Goal: Task Accomplishment & Management: Manage account settings

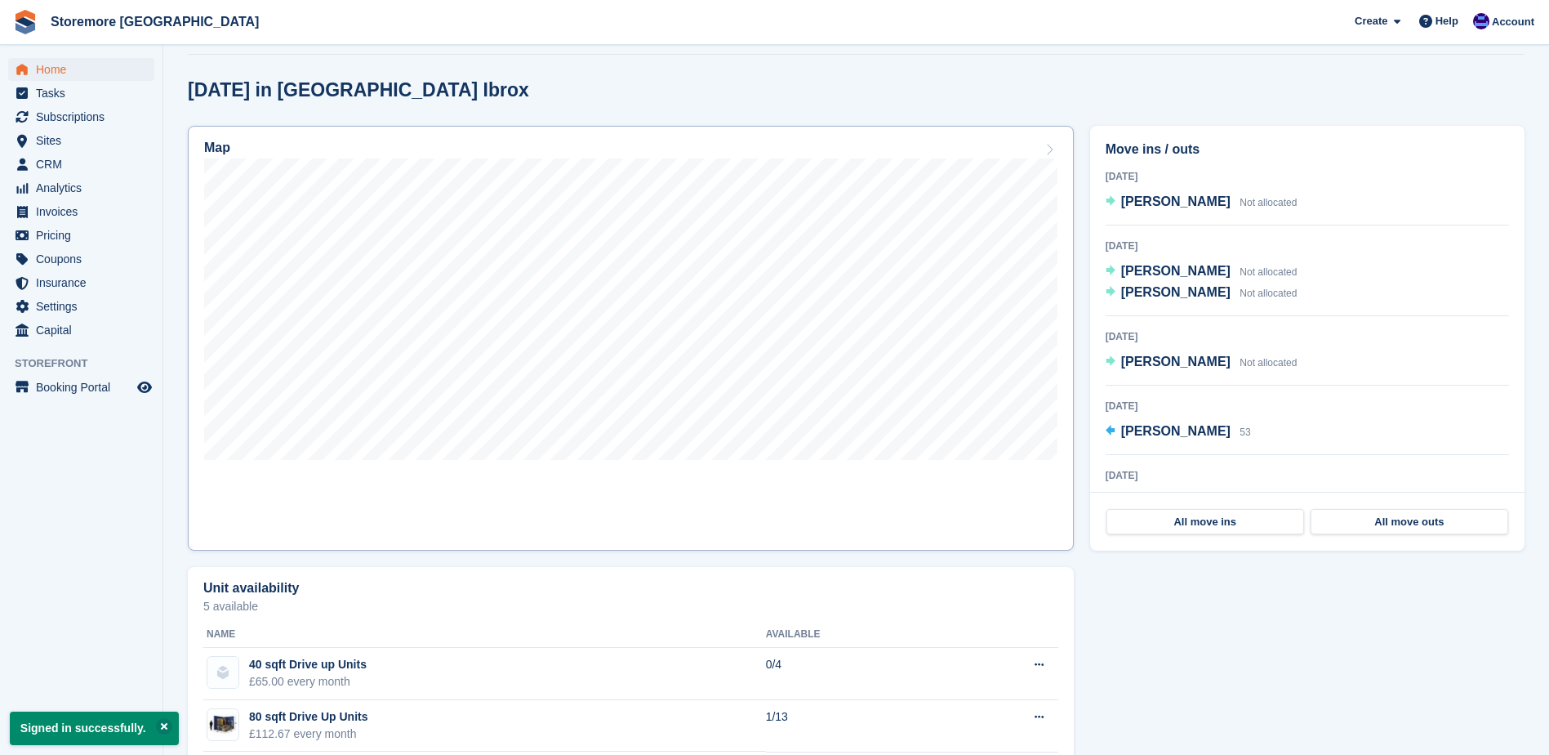
scroll to position [408, 0]
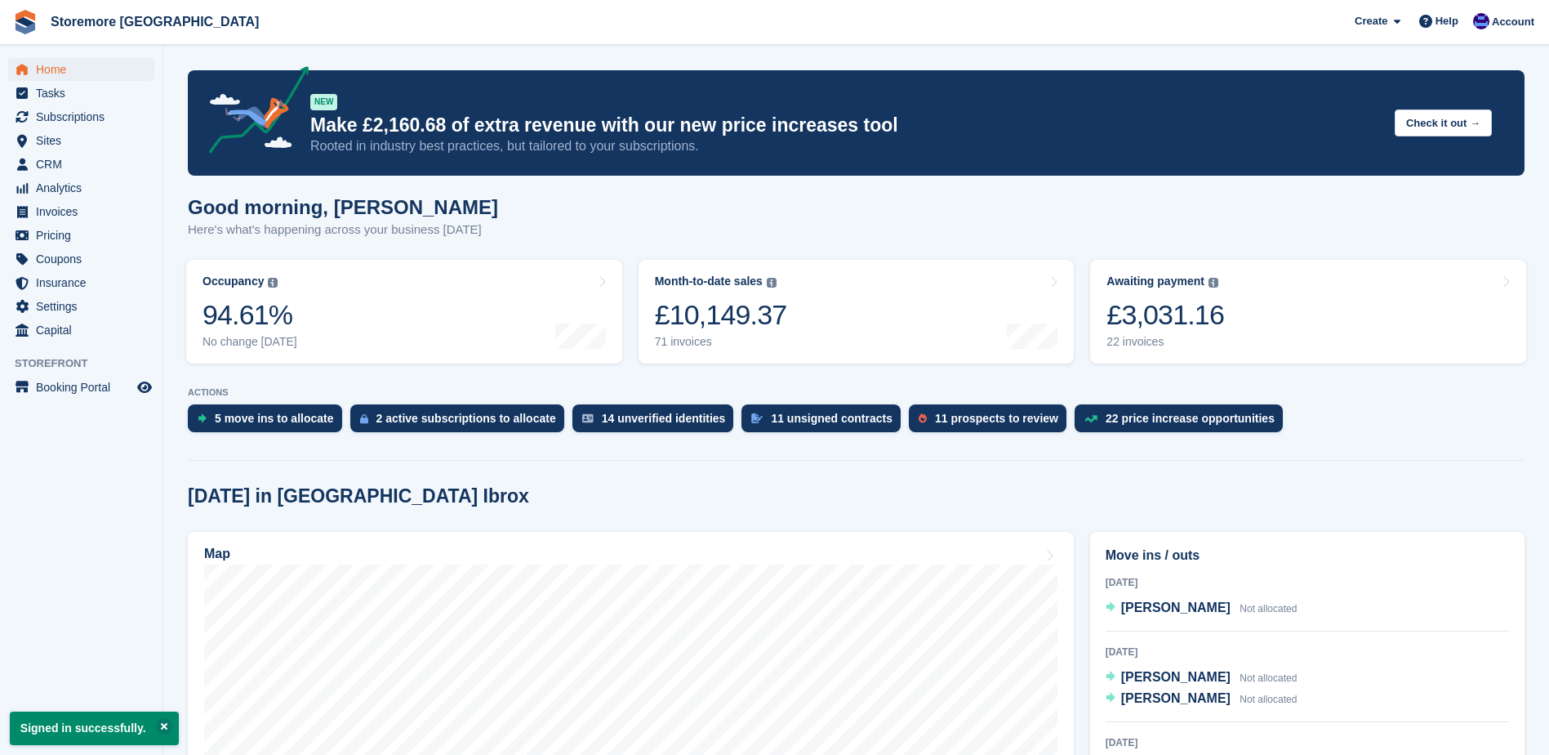
scroll to position [408, 0]
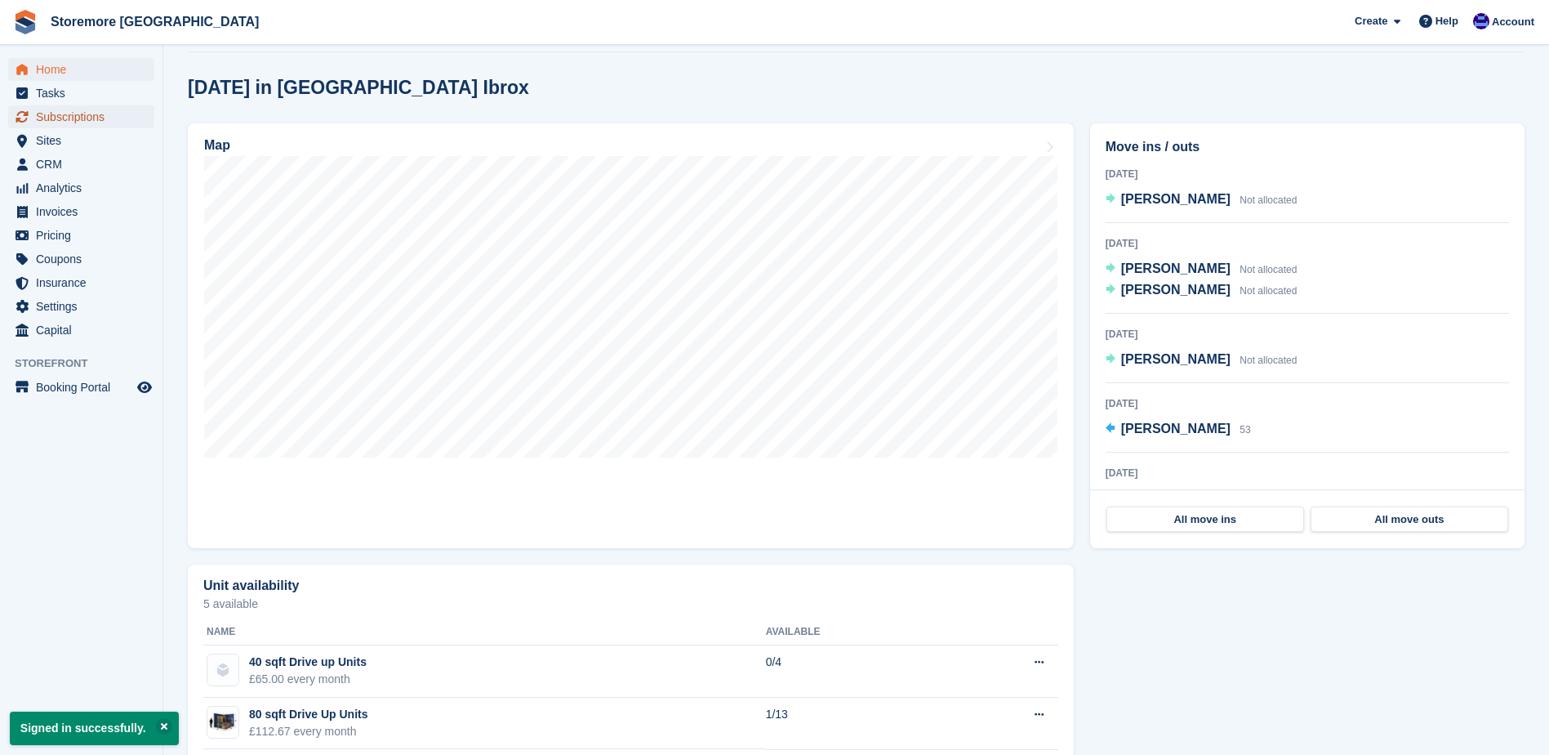
click at [101, 122] on span "Subscriptions" at bounding box center [85, 116] width 98 height 23
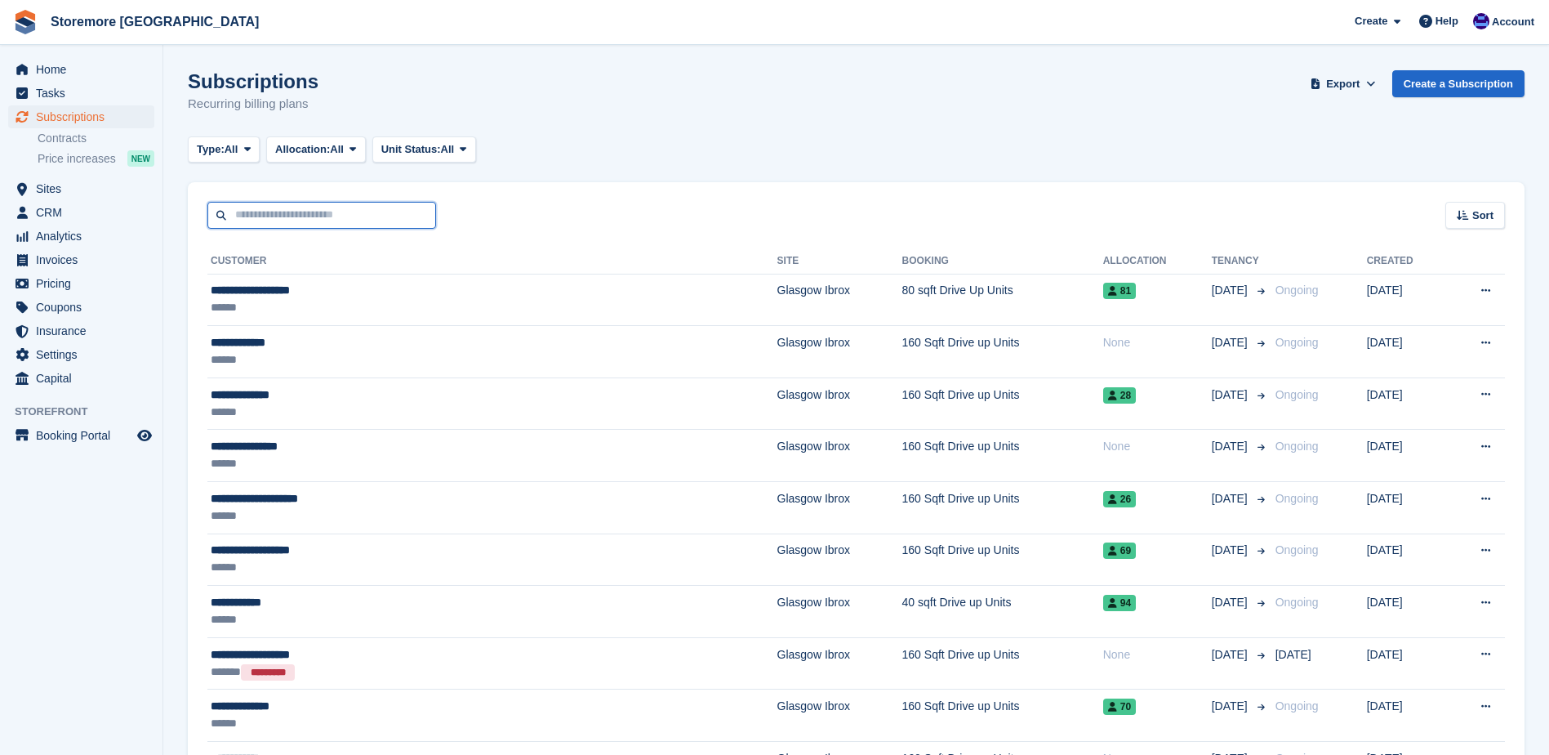
click at [353, 209] on input "text" at bounding box center [321, 215] width 229 height 27
type input "****"
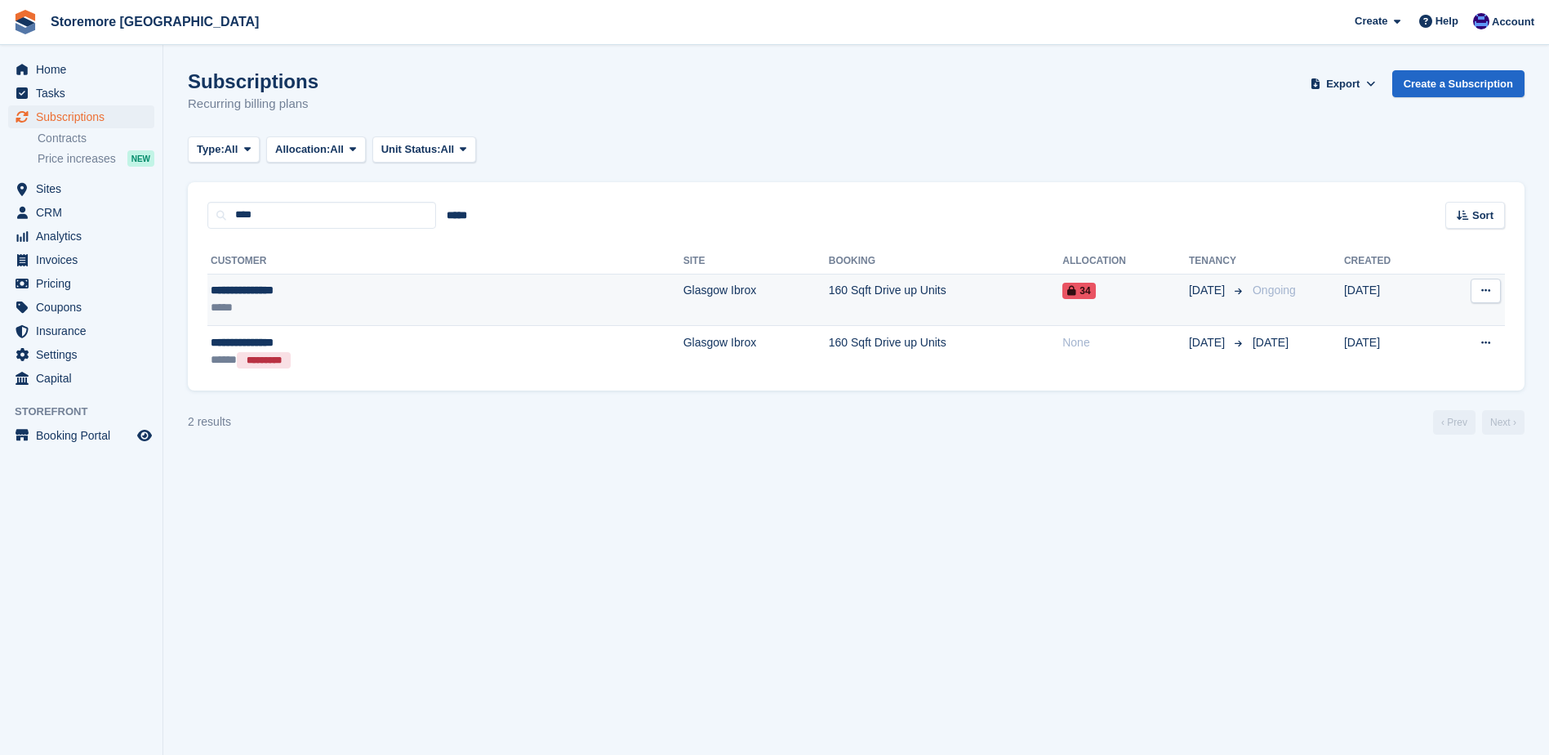
click at [433, 297] on div "**********" at bounding box center [329, 290] width 236 height 17
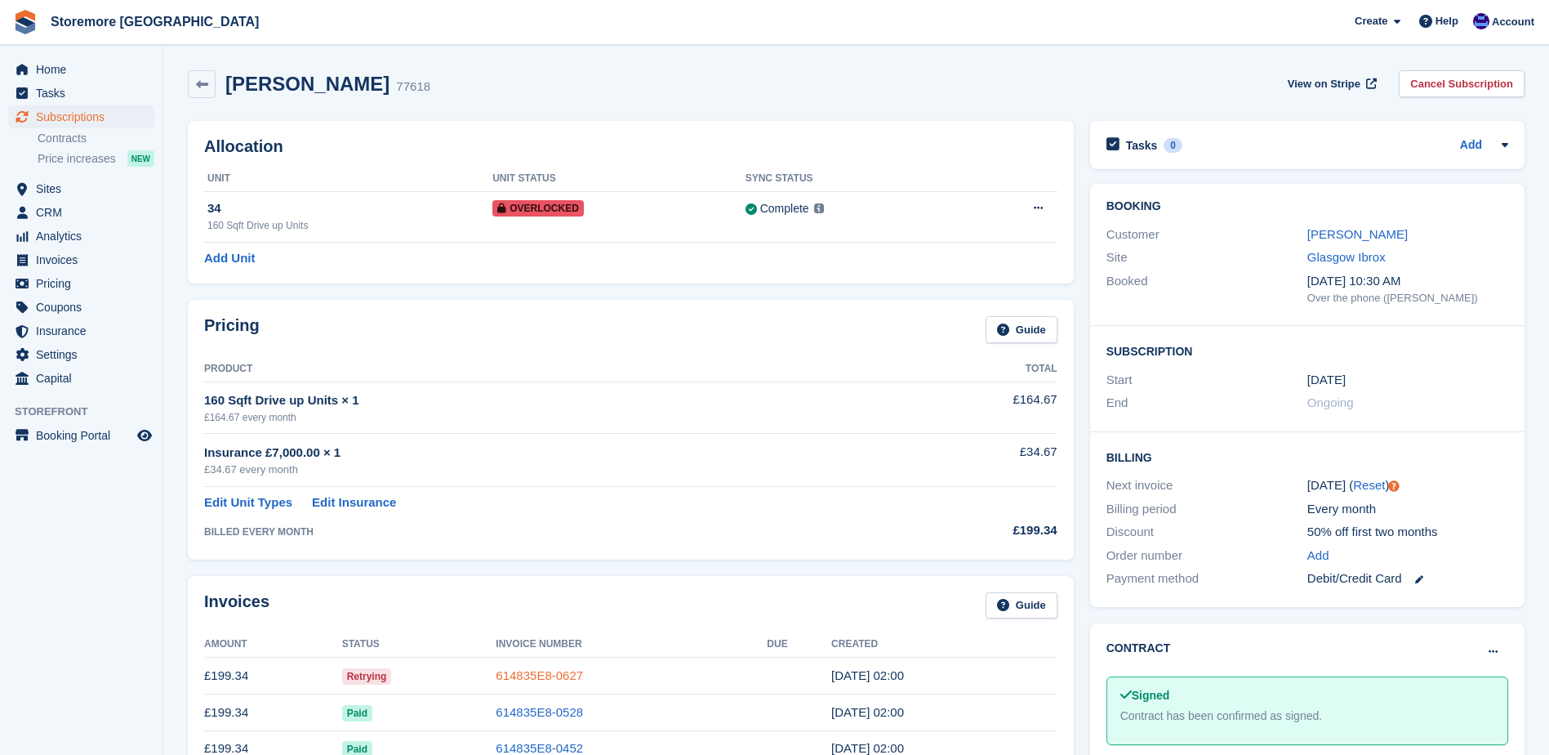
click at [547, 678] on link "614835E8-0627" at bounding box center [539, 675] width 87 height 14
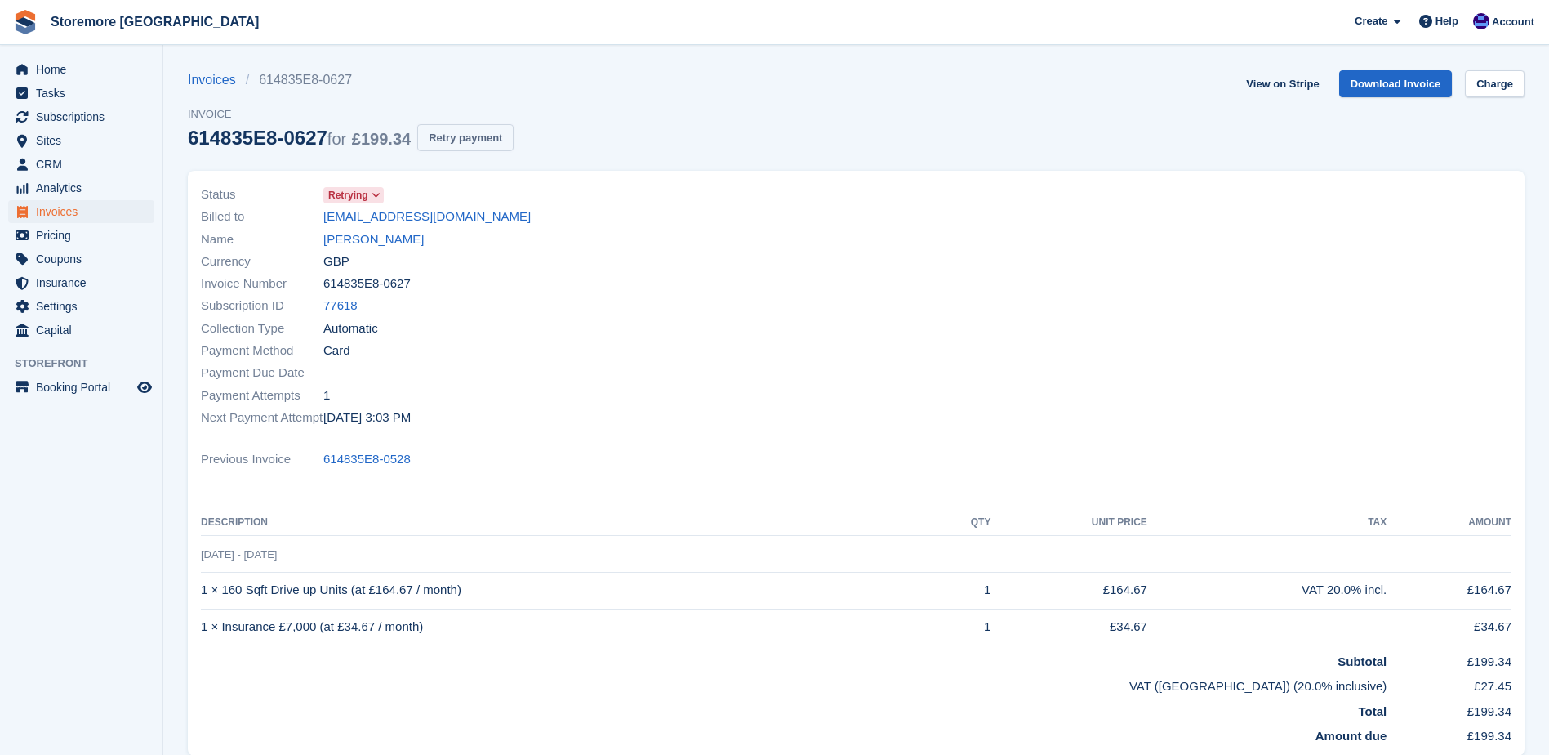
click at [485, 130] on button "Retry payment" at bounding box center [465, 137] width 96 height 27
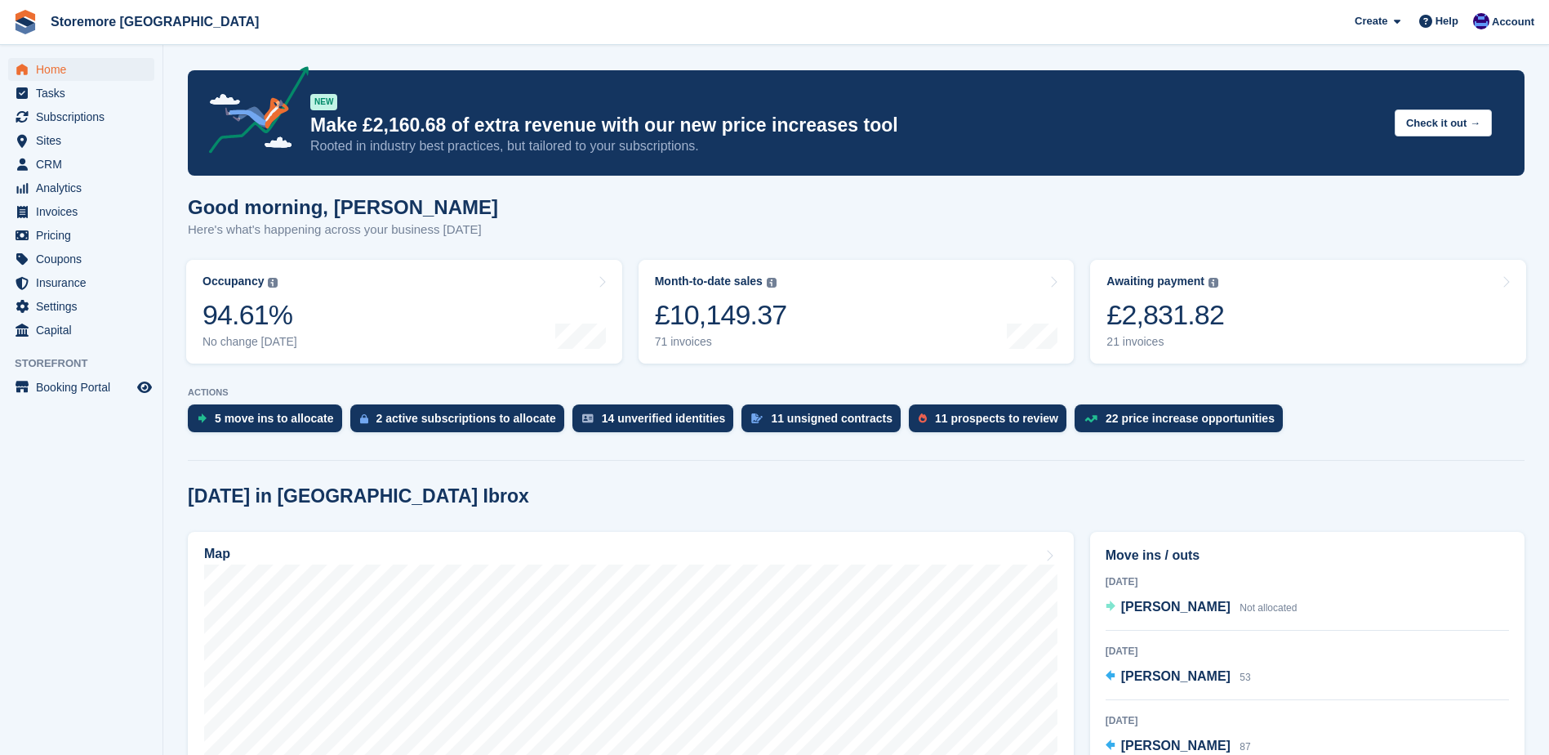
scroll to position [163, 0]
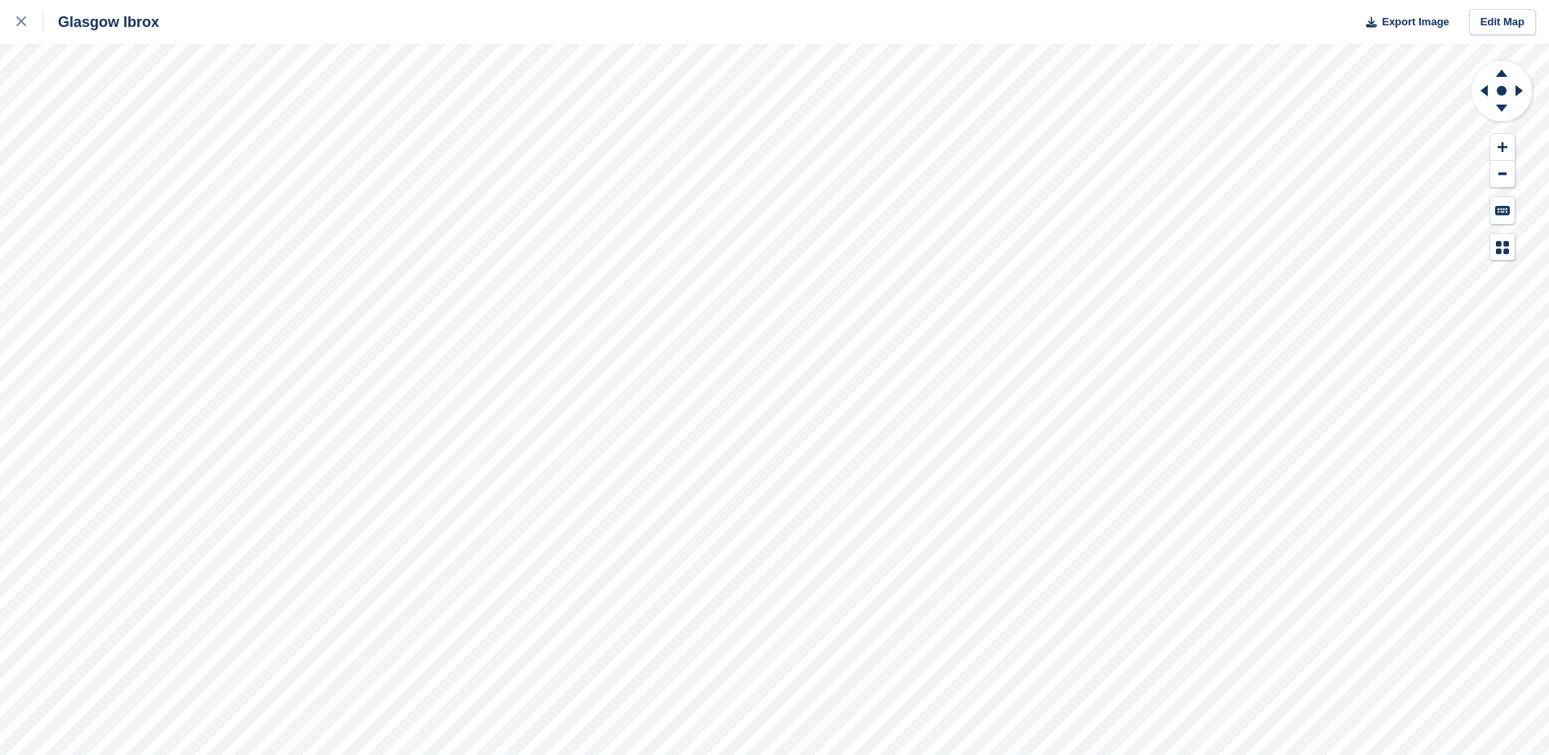
click at [184, 252] on div "Glasgow Ibrox Export Image Edit Map" at bounding box center [774, 377] width 1549 height 755
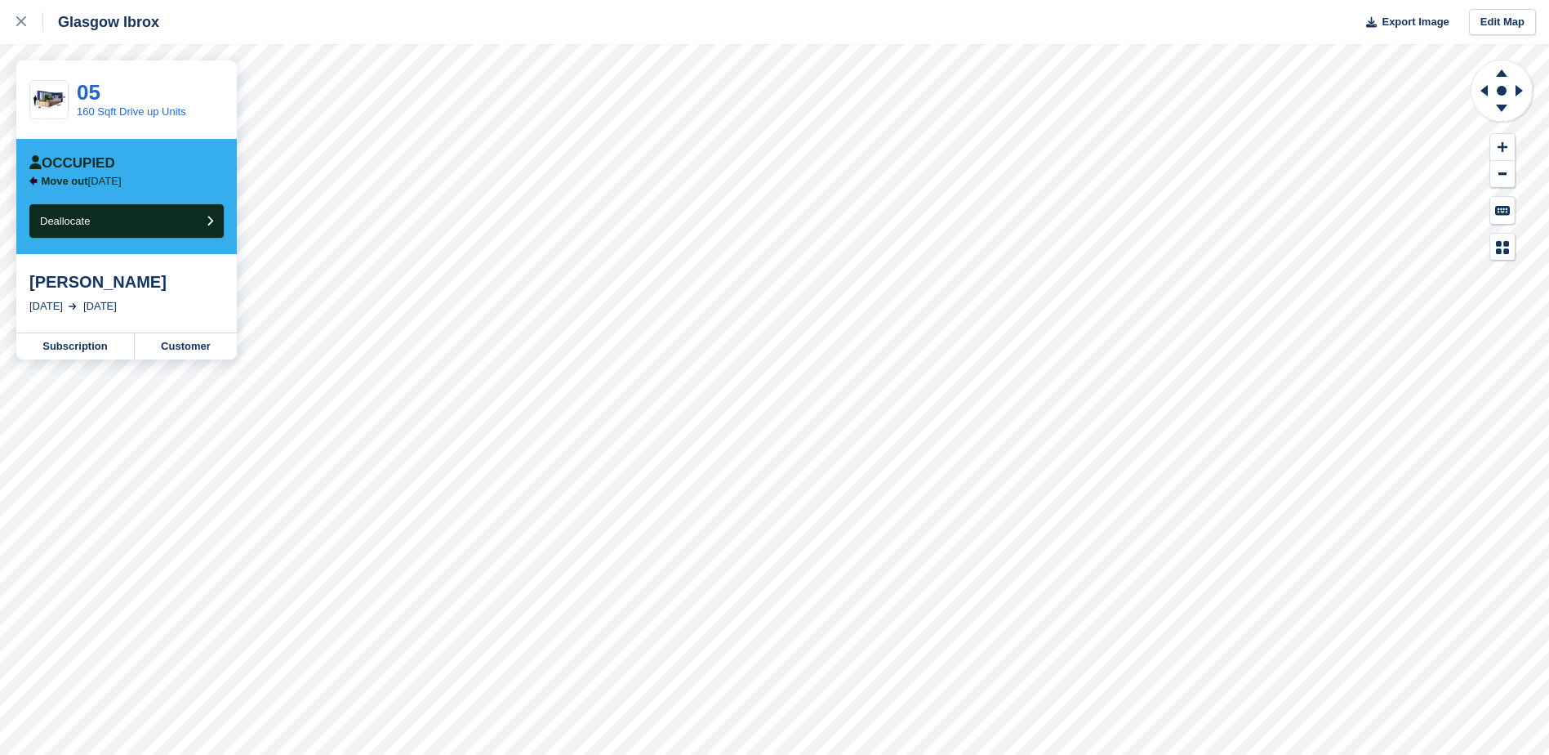
click at [129, 280] on div "[PERSON_NAME]" at bounding box center [126, 282] width 194 height 20
click at [49, 287] on div "[PERSON_NAME]" at bounding box center [126, 282] width 194 height 20
click at [91, 99] on link "05" at bounding box center [89, 92] width 24 height 25
click at [72, 351] on link "Subscription" at bounding box center [75, 346] width 118 height 26
click at [554, 42] on div "Glasgow Ibrox Export Image Edit Map" at bounding box center [774, 22] width 1549 height 44
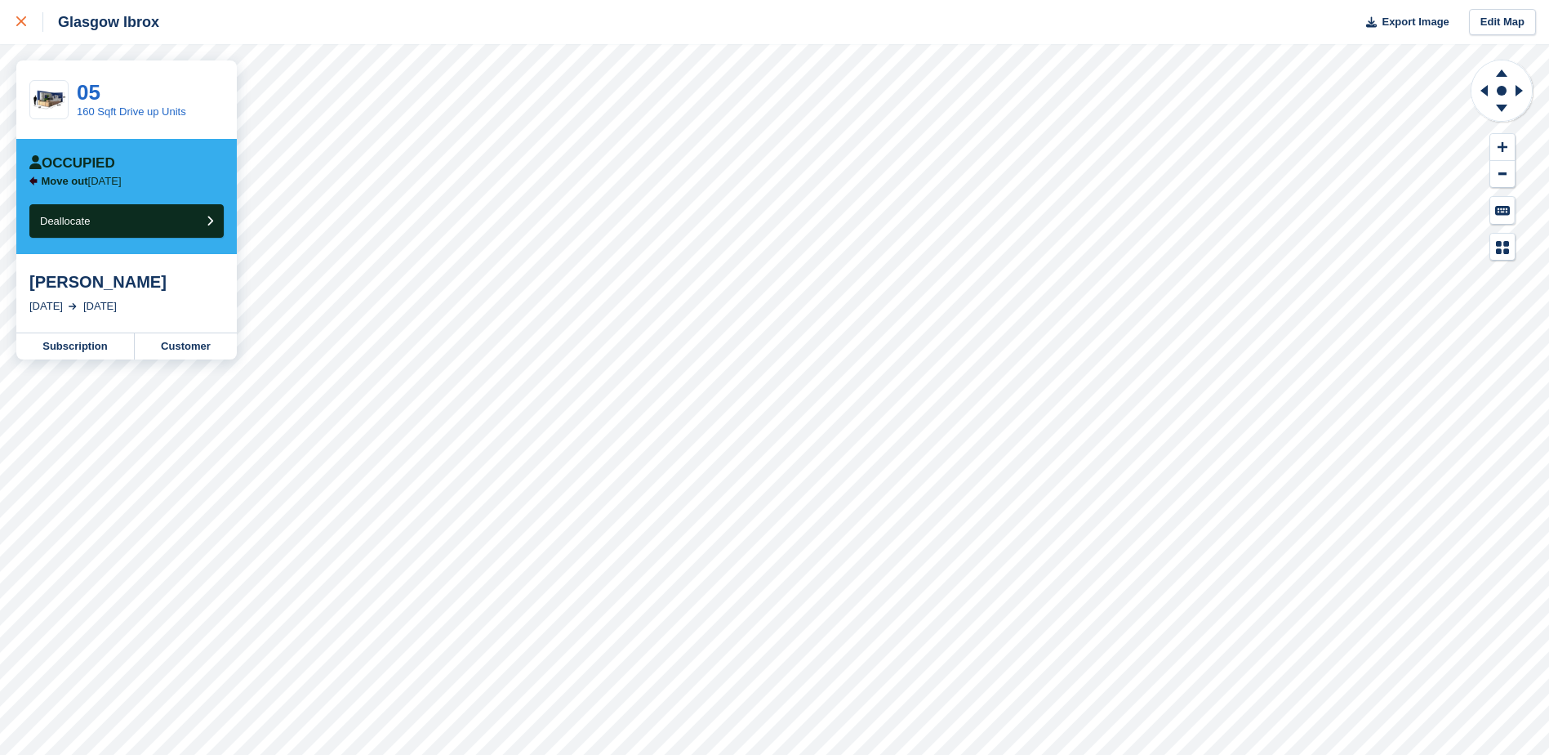
click at [29, 18] on div at bounding box center [29, 22] width 27 height 20
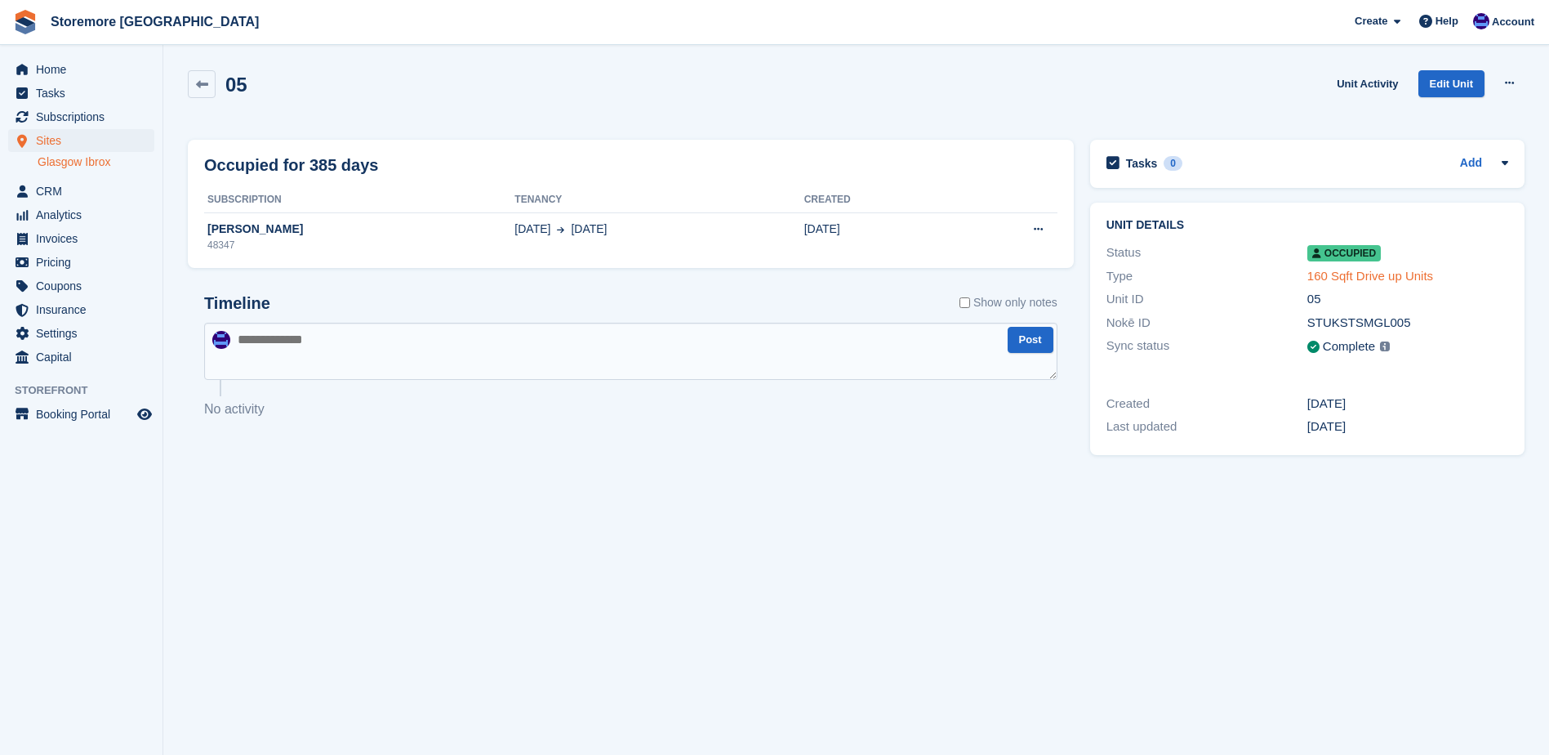
click at [1354, 282] on link "160 Sqft Drive up Units" at bounding box center [1371, 276] width 126 height 14
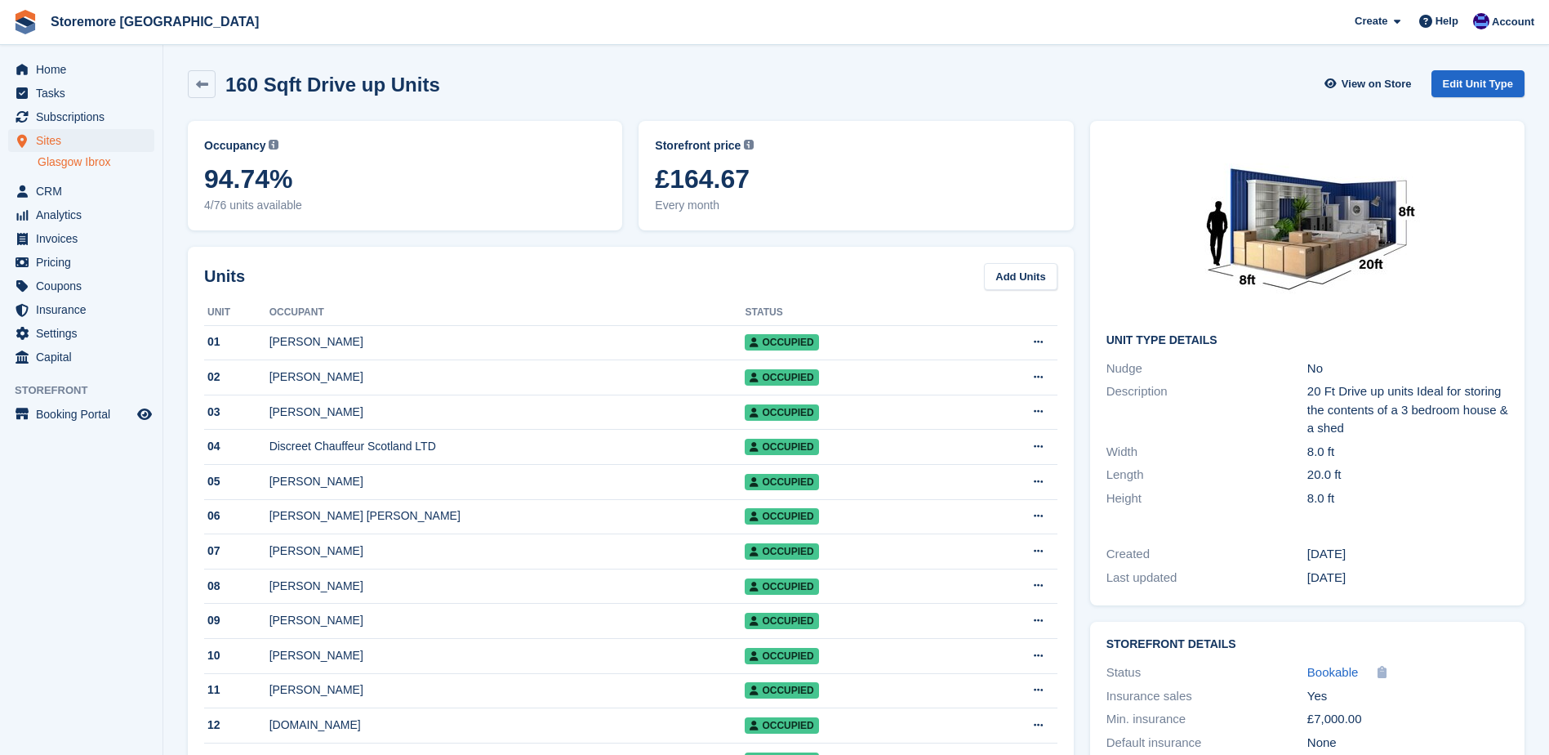
click at [70, 56] on div "Home Tasks Subscriptions Subscriptions Subscriptions Contracts Price increases …" at bounding box center [81, 210] width 163 height 318
click at [71, 60] on span "Home" at bounding box center [85, 69] width 98 height 23
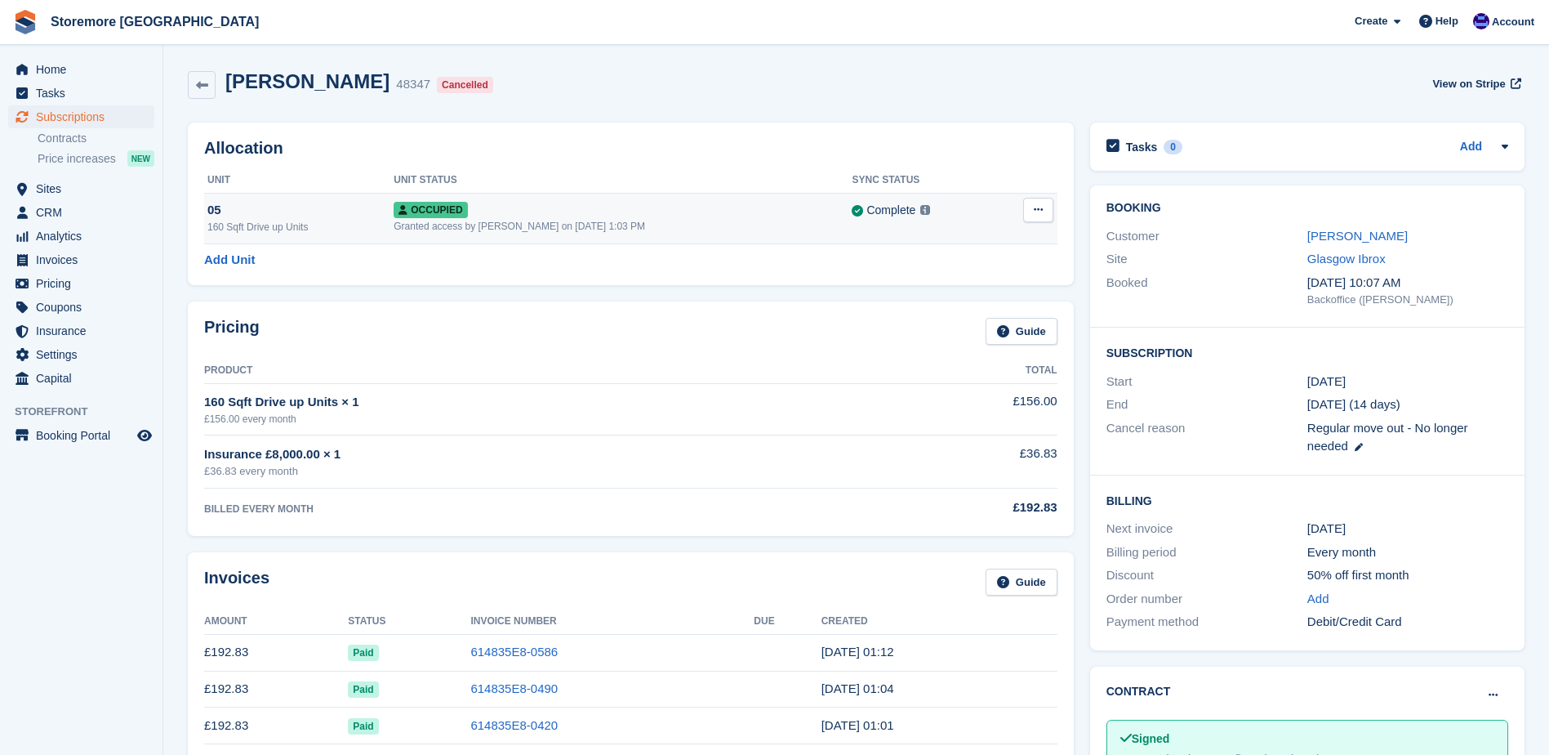
click at [488, 230] on div "Granted access by [PERSON_NAME] on [DATE] 1:03 PM" at bounding box center [623, 226] width 458 height 15
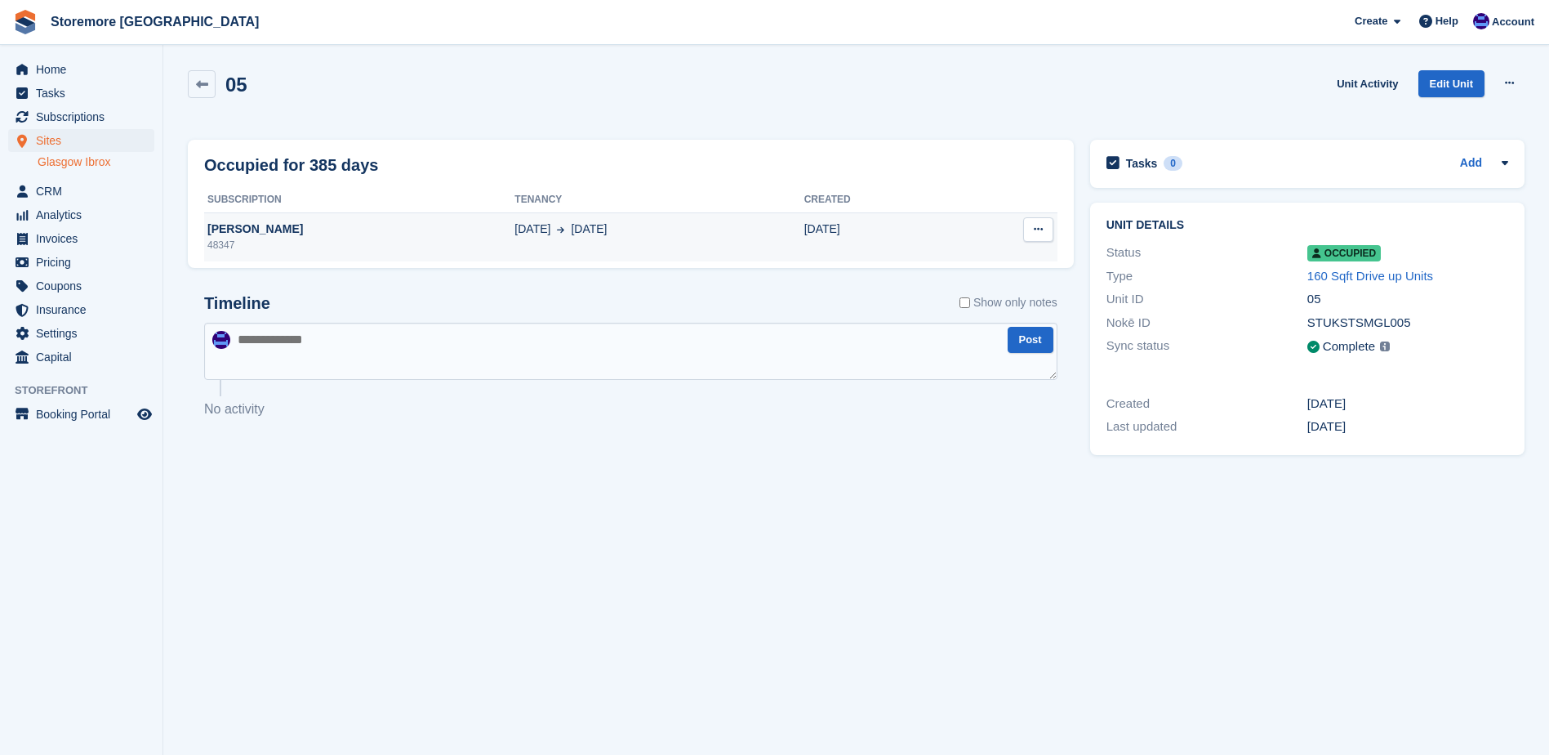
click at [310, 240] on div "48347" at bounding box center [359, 245] width 310 height 15
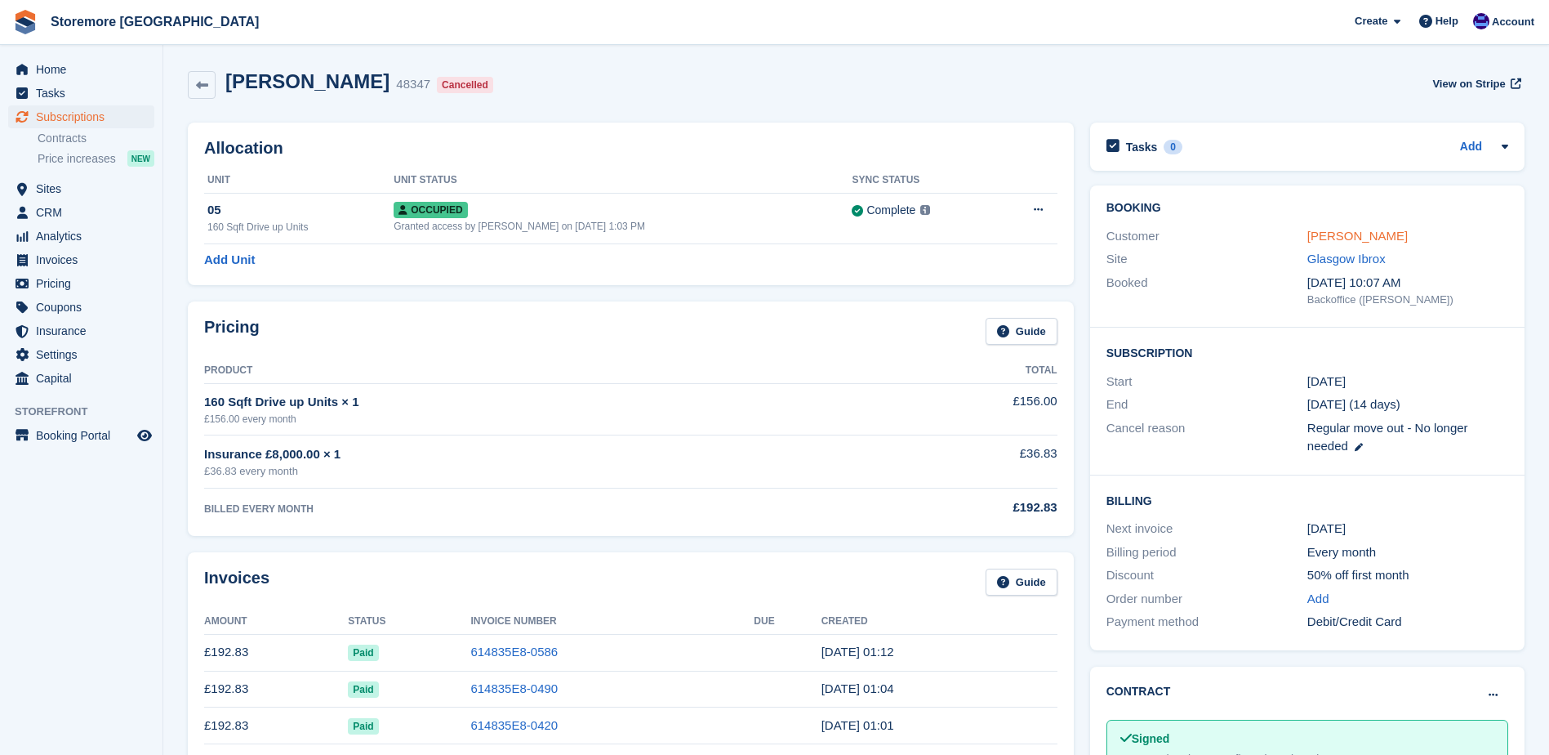
click at [1330, 238] on link "[PERSON_NAME]" at bounding box center [1358, 236] width 100 height 14
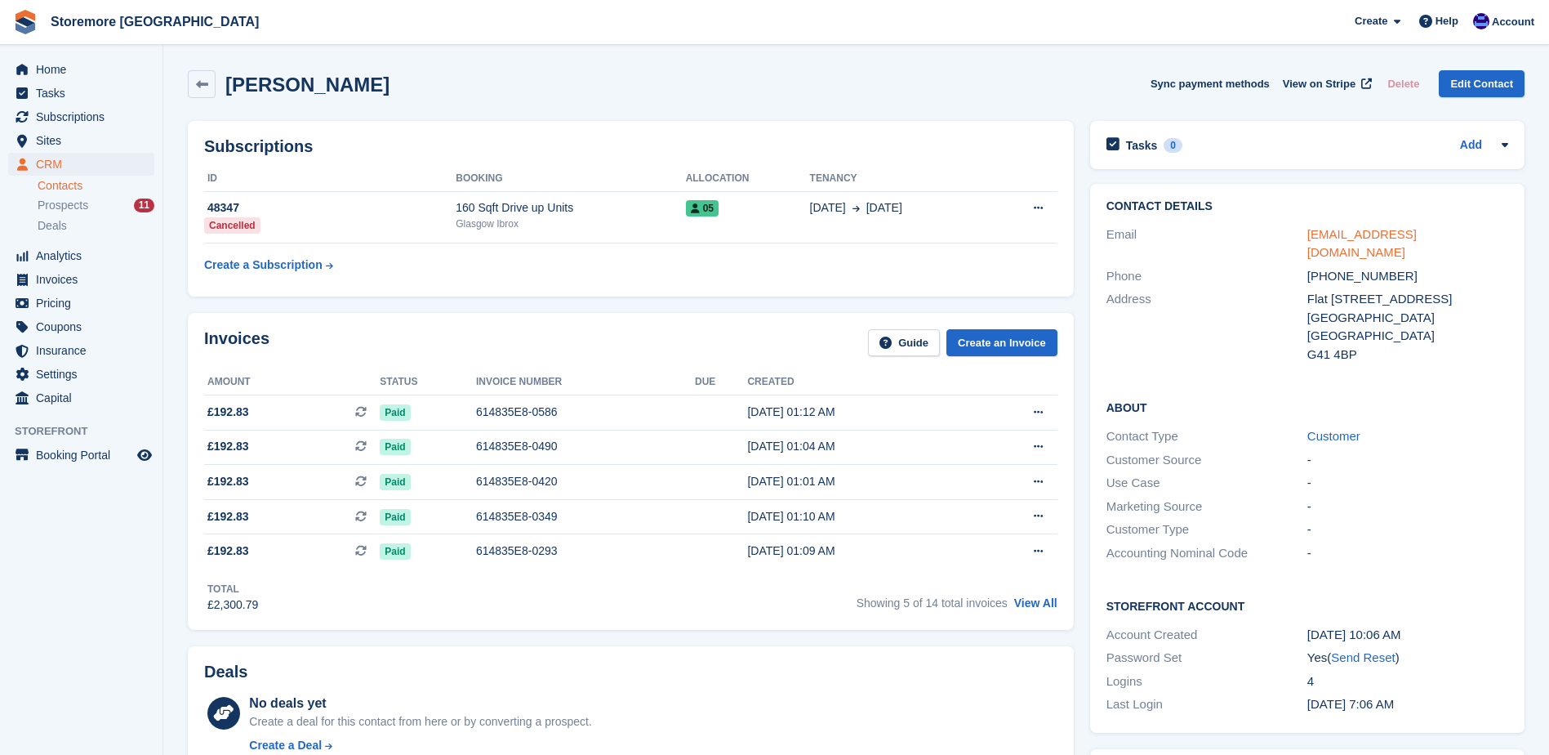
click at [1325, 232] on link "kennyw3471@yahoo.com" at bounding box center [1362, 243] width 109 height 33
click at [88, 121] on span "Subscriptions" at bounding box center [85, 116] width 98 height 23
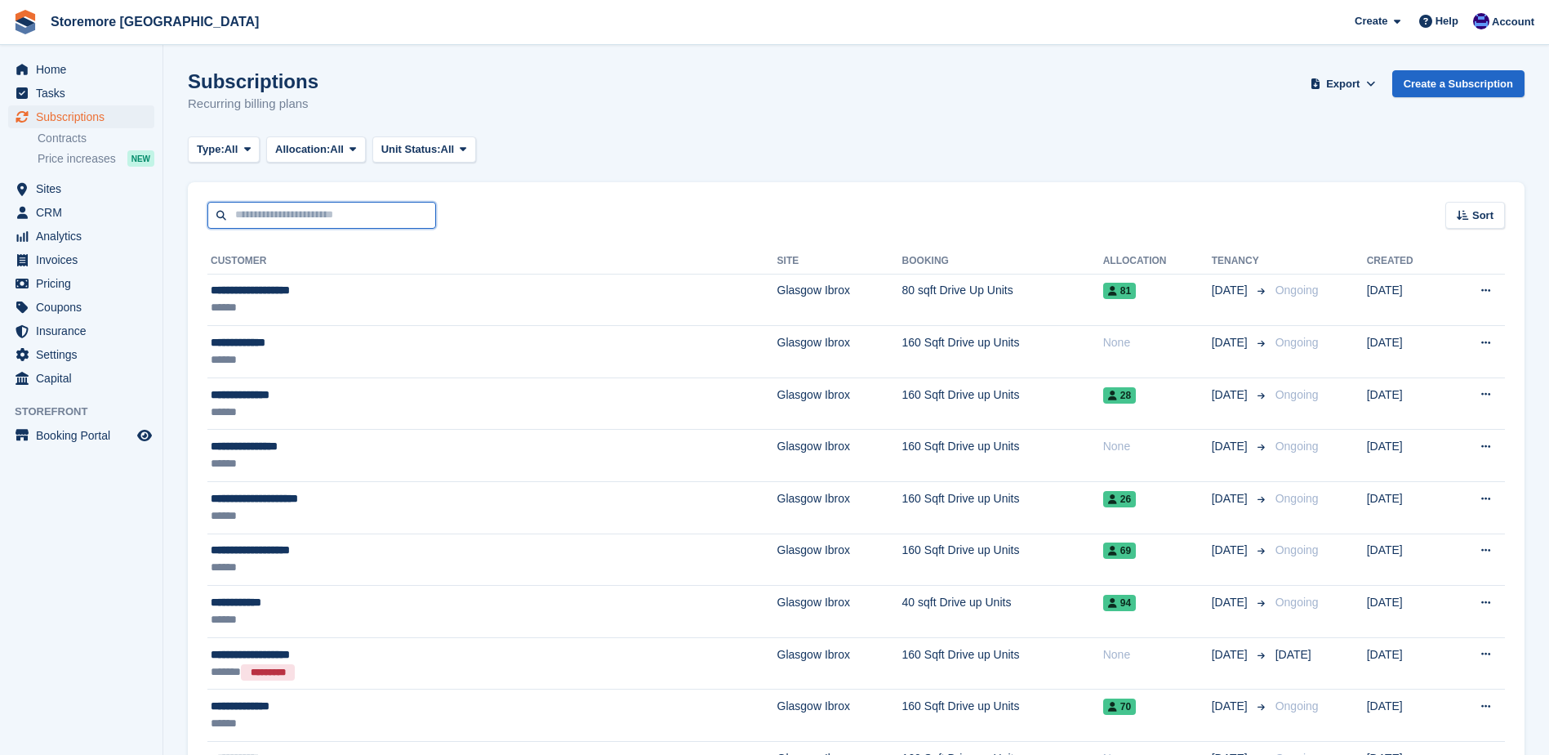
click at [289, 216] on input "text" at bounding box center [321, 215] width 229 height 27
type input "******"
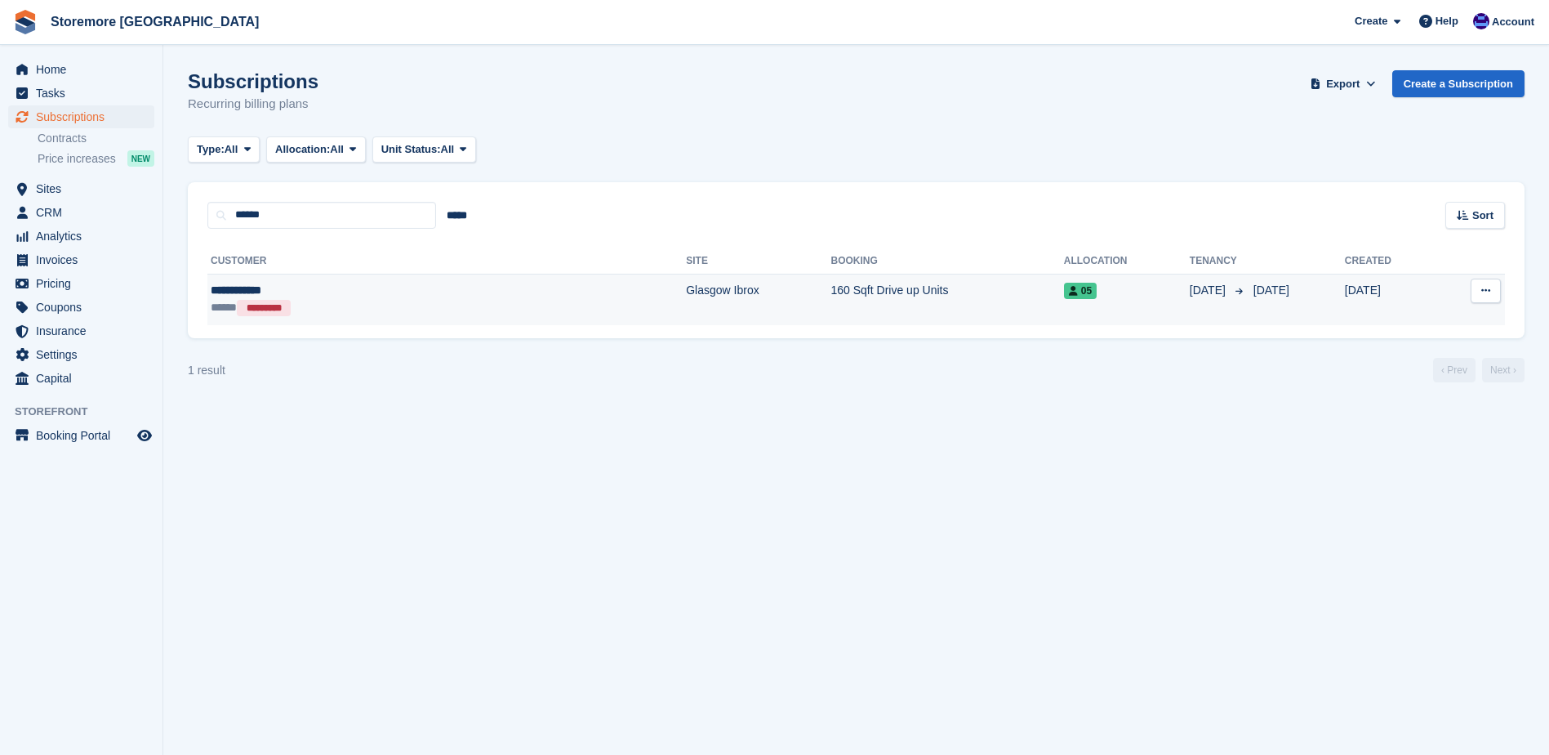
click at [284, 288] on div "**********" at bounding box center [330, 290] width 238 height 17
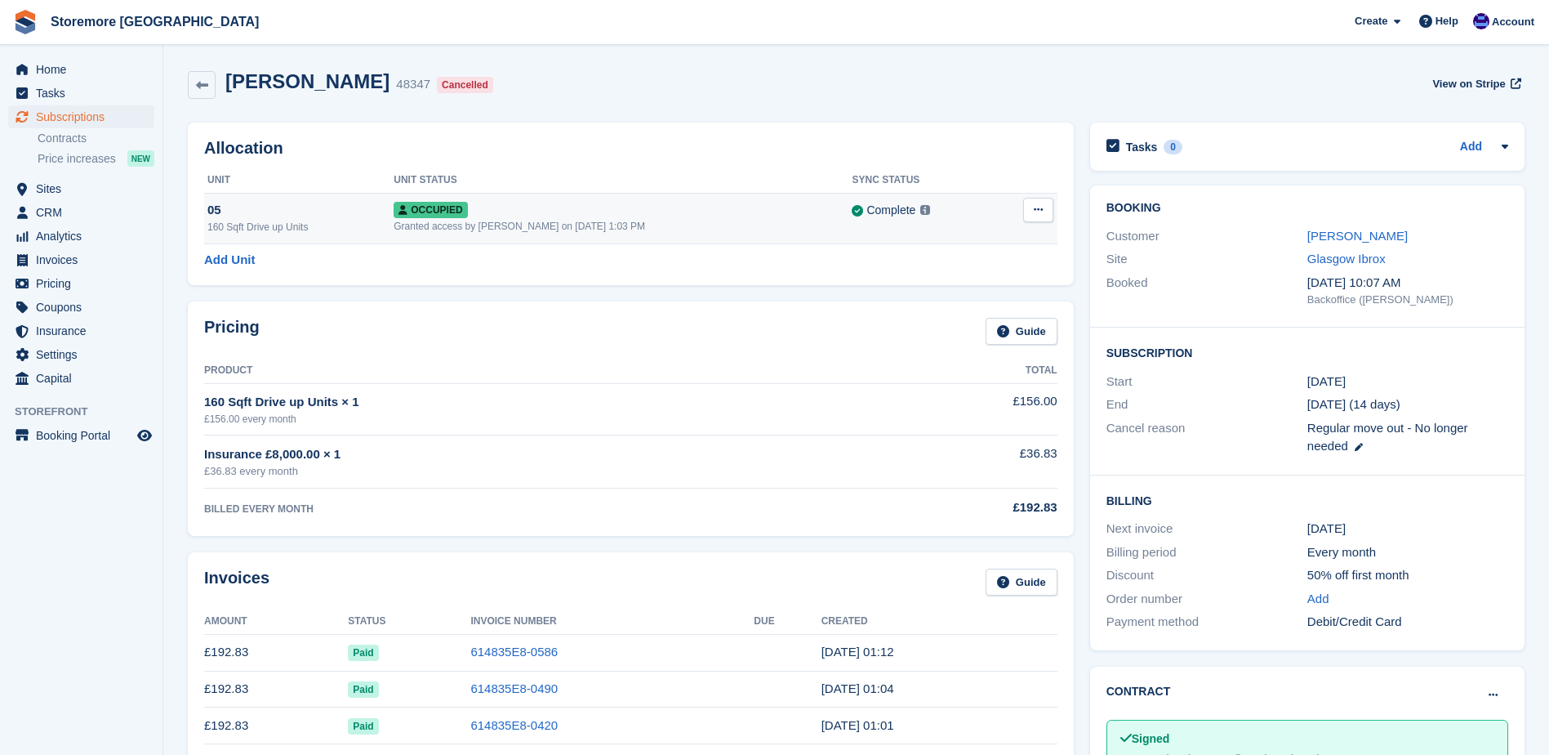
click at [1046, 209] on button at bounding box center [1038, 210] width 30 height 25
click at [938, 295] on p "Deallocate" at bounding box center [975, 297] width 142 height 21
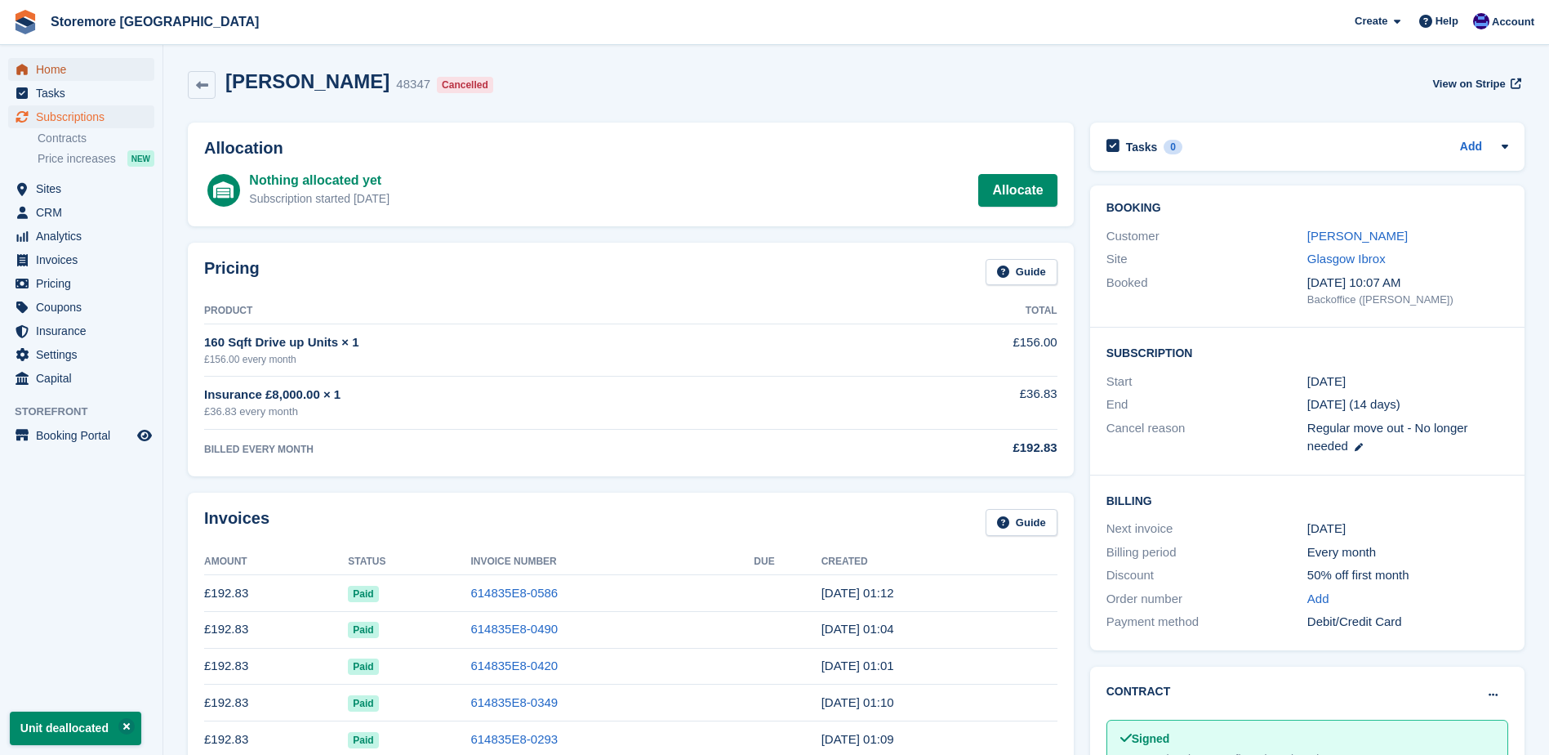
click at [74, 71] on span "Home" at bounding box center [85, 69] width 98 height 23
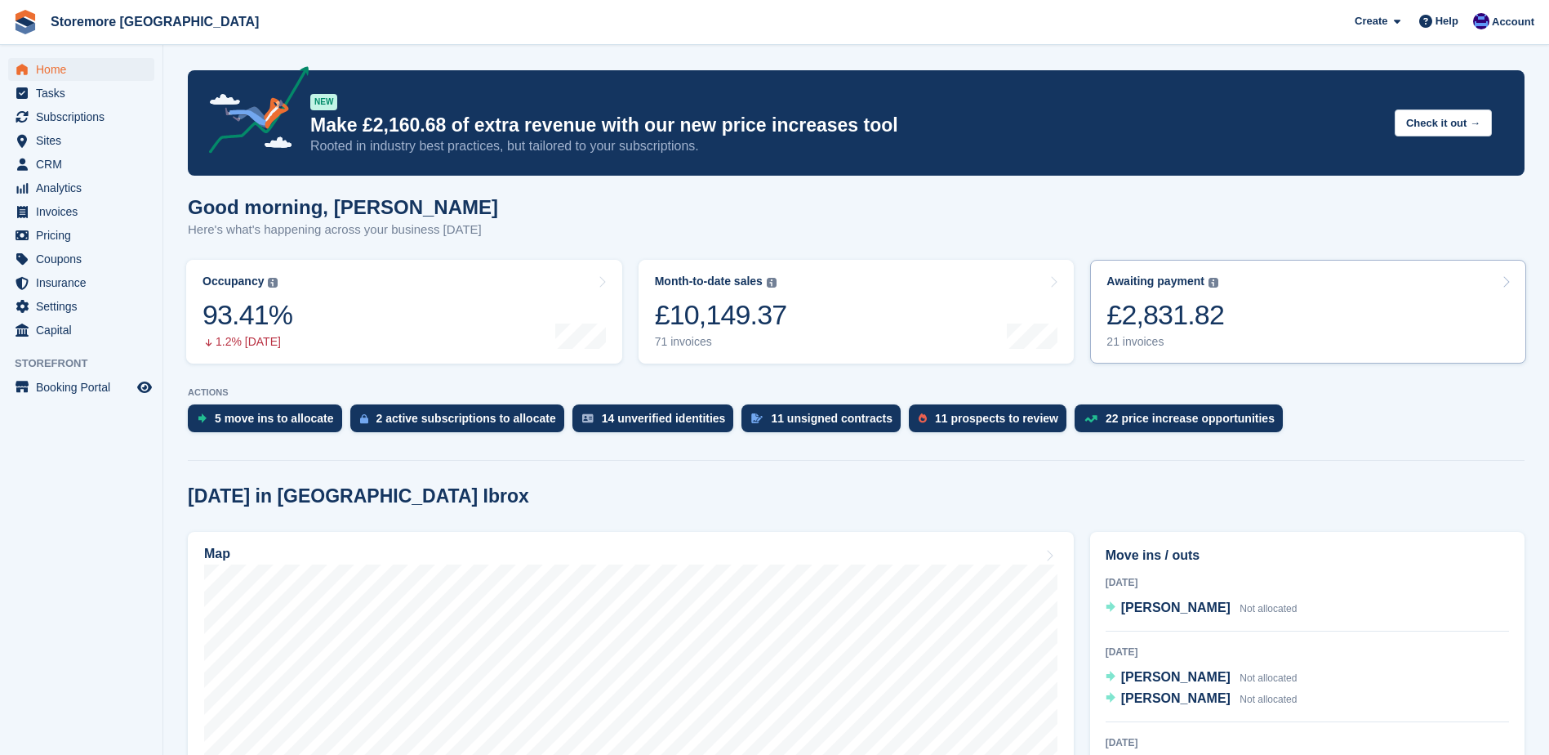
click at [1150, 340] on div "21 invoices" at bounding box center [1166, 342] width 118 height 14
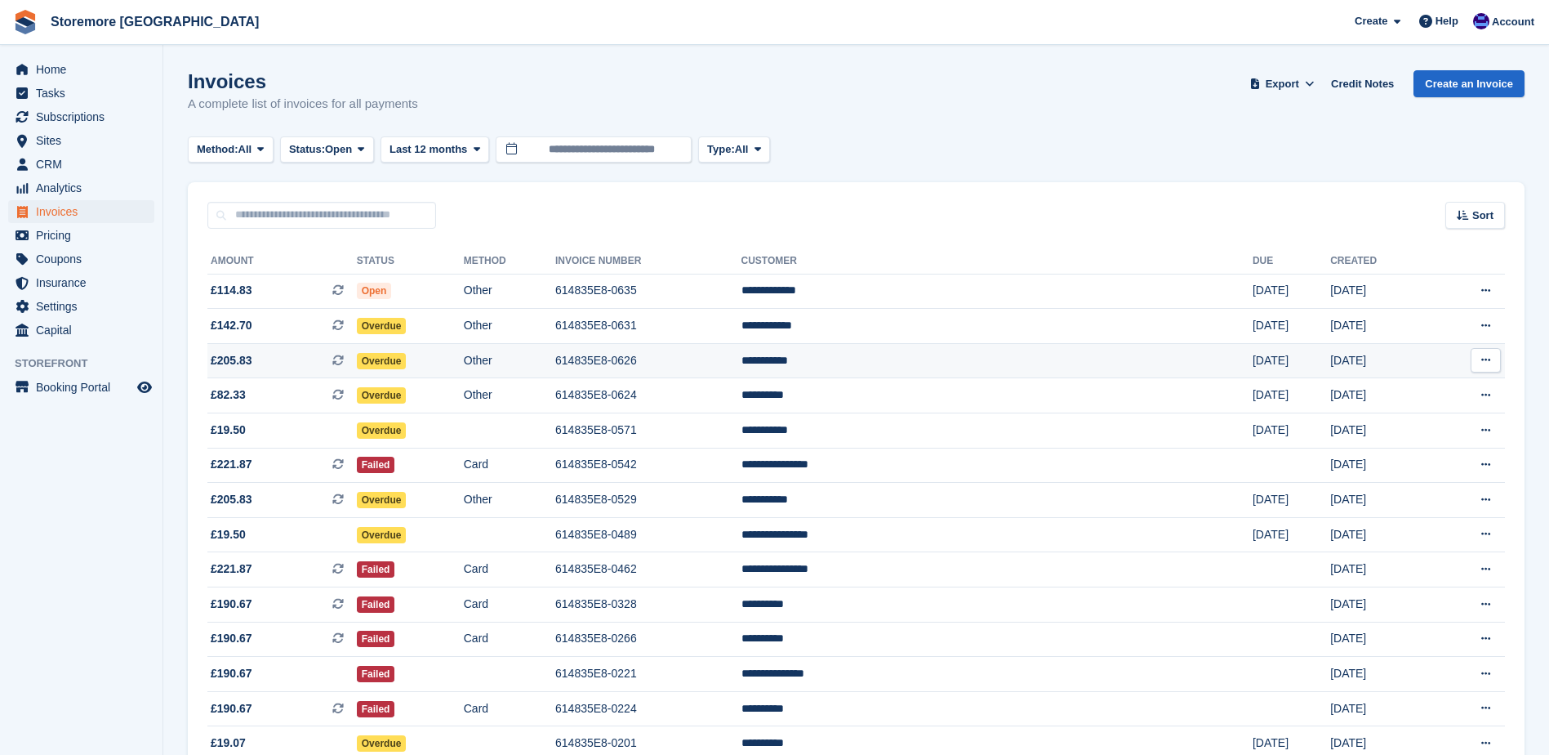
click at [407, 367] on span "Overdue" at bounding box center [382, 361] width 50 height 16
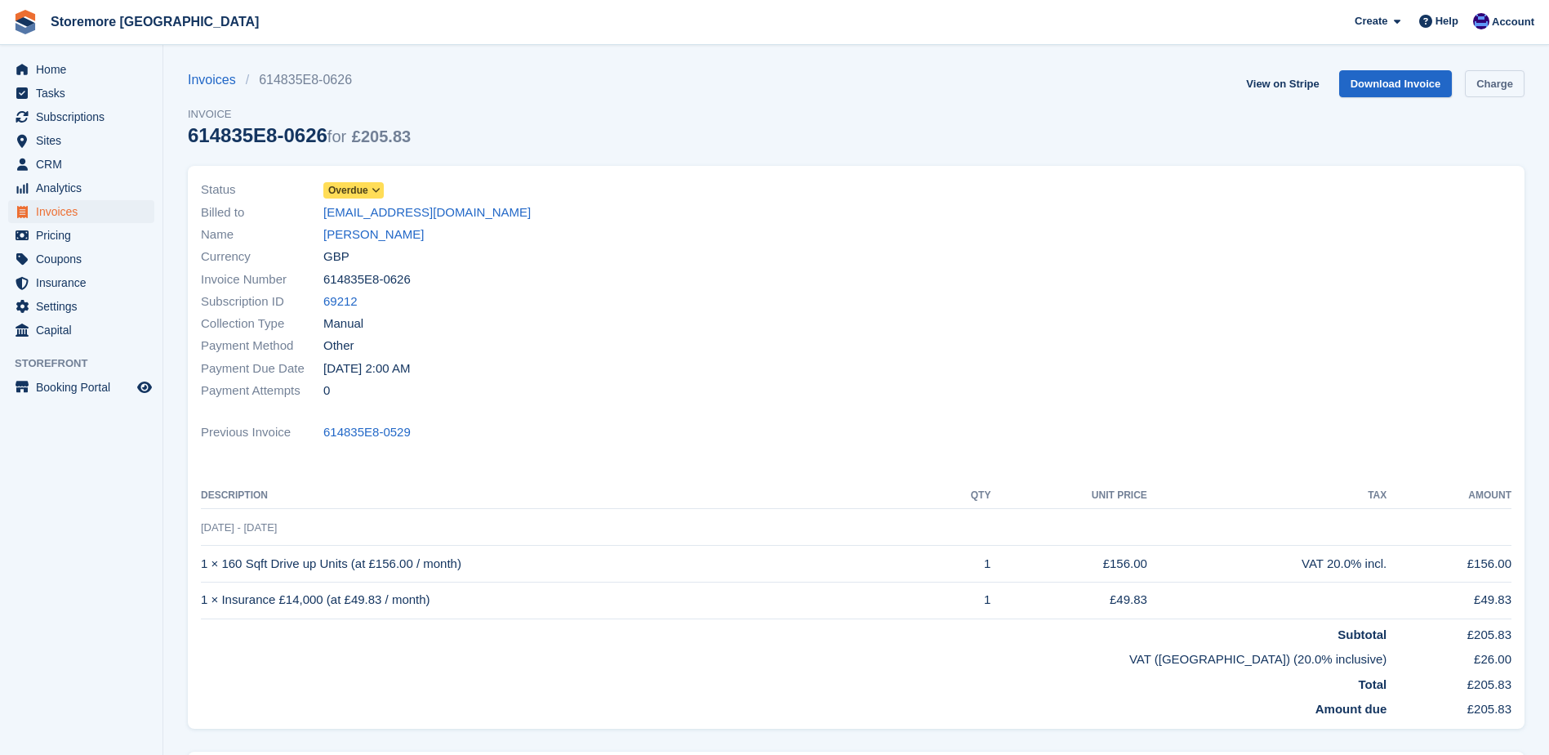
click at [1490, 91] on link "Charge" at bounding box center [1495, 83] width 60 height 27
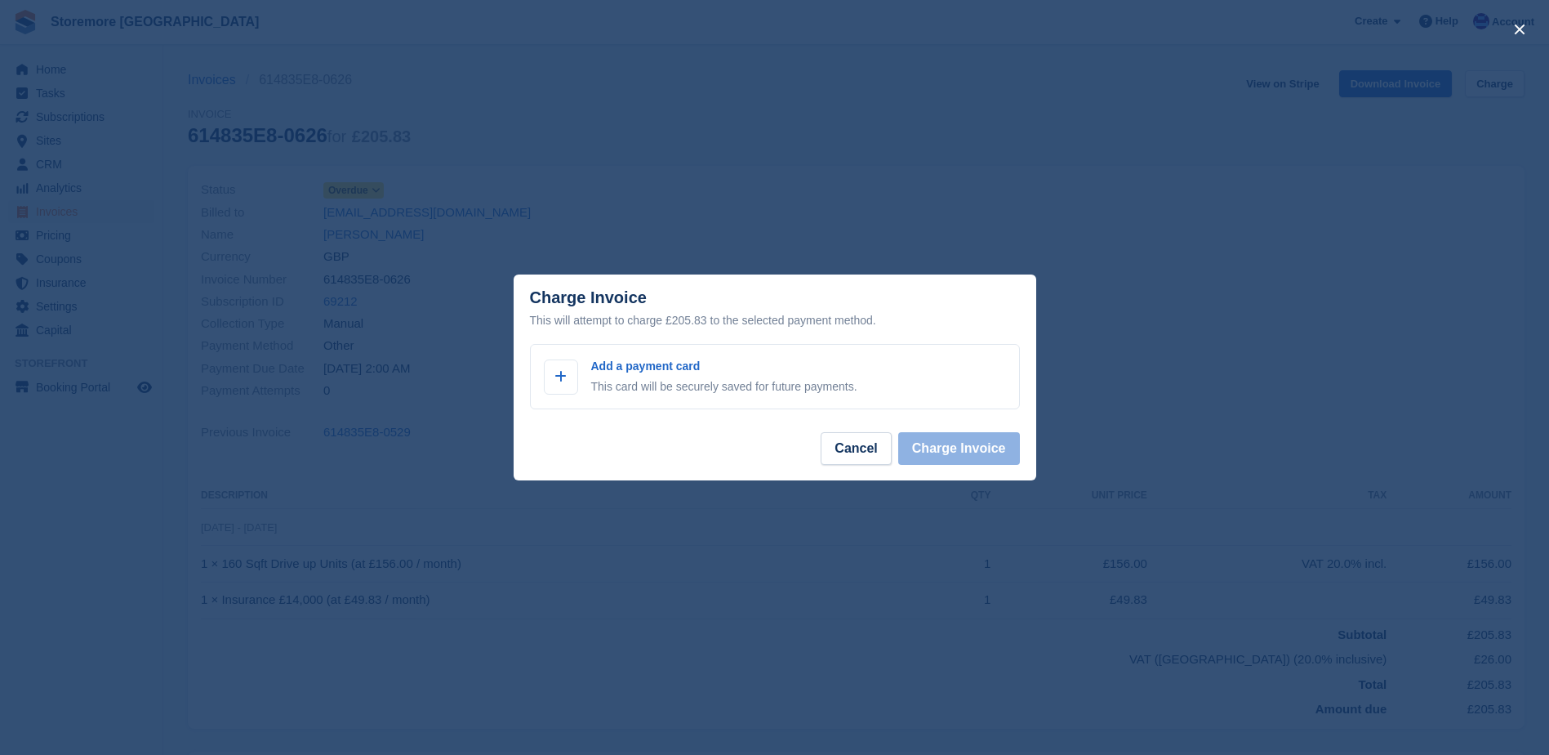
click at [913, 208] on div "close" at bounding box center [774, 377] width 1549 height 755
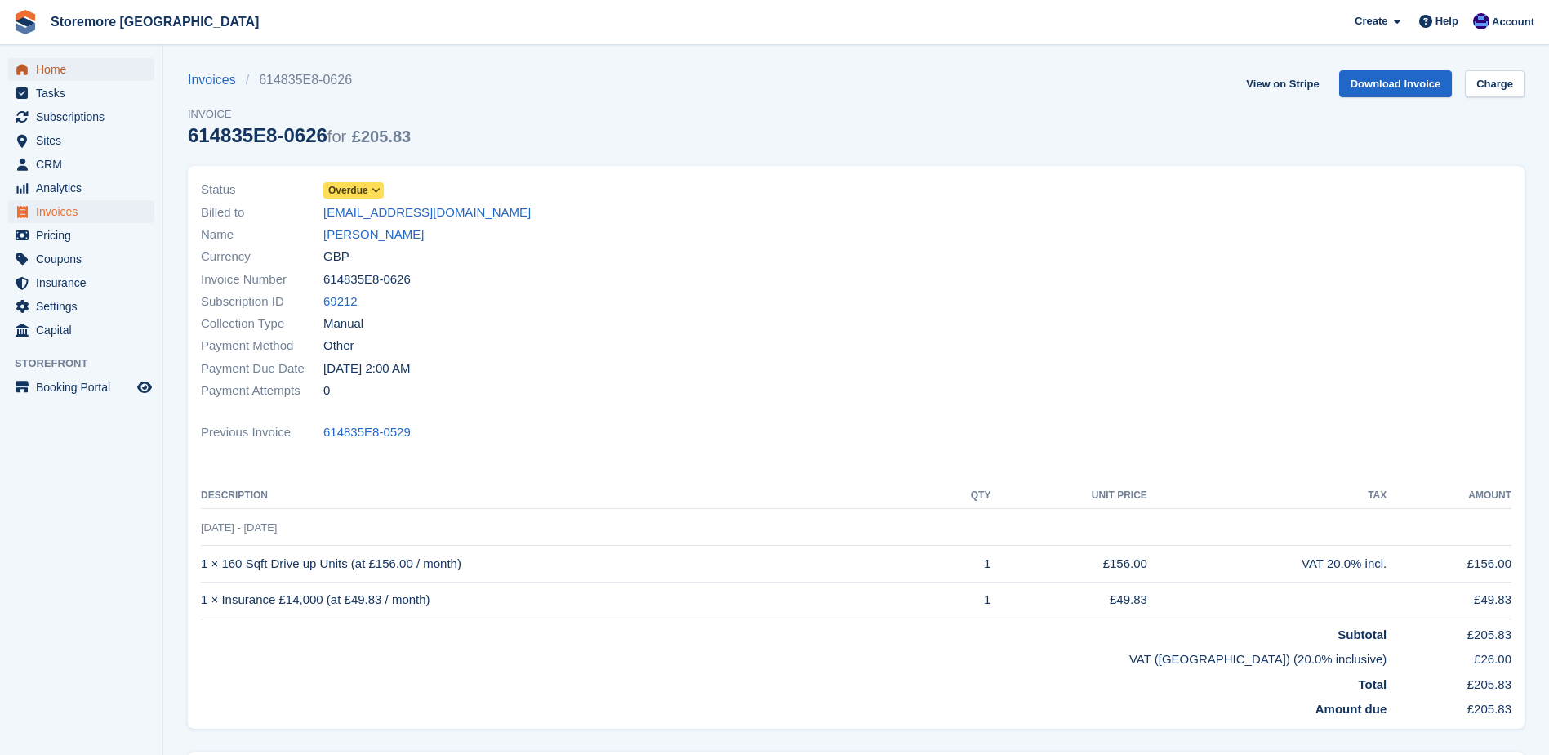
click at [96, 69] on span "Home" at bounding box center [85, 69] width 98 height 23
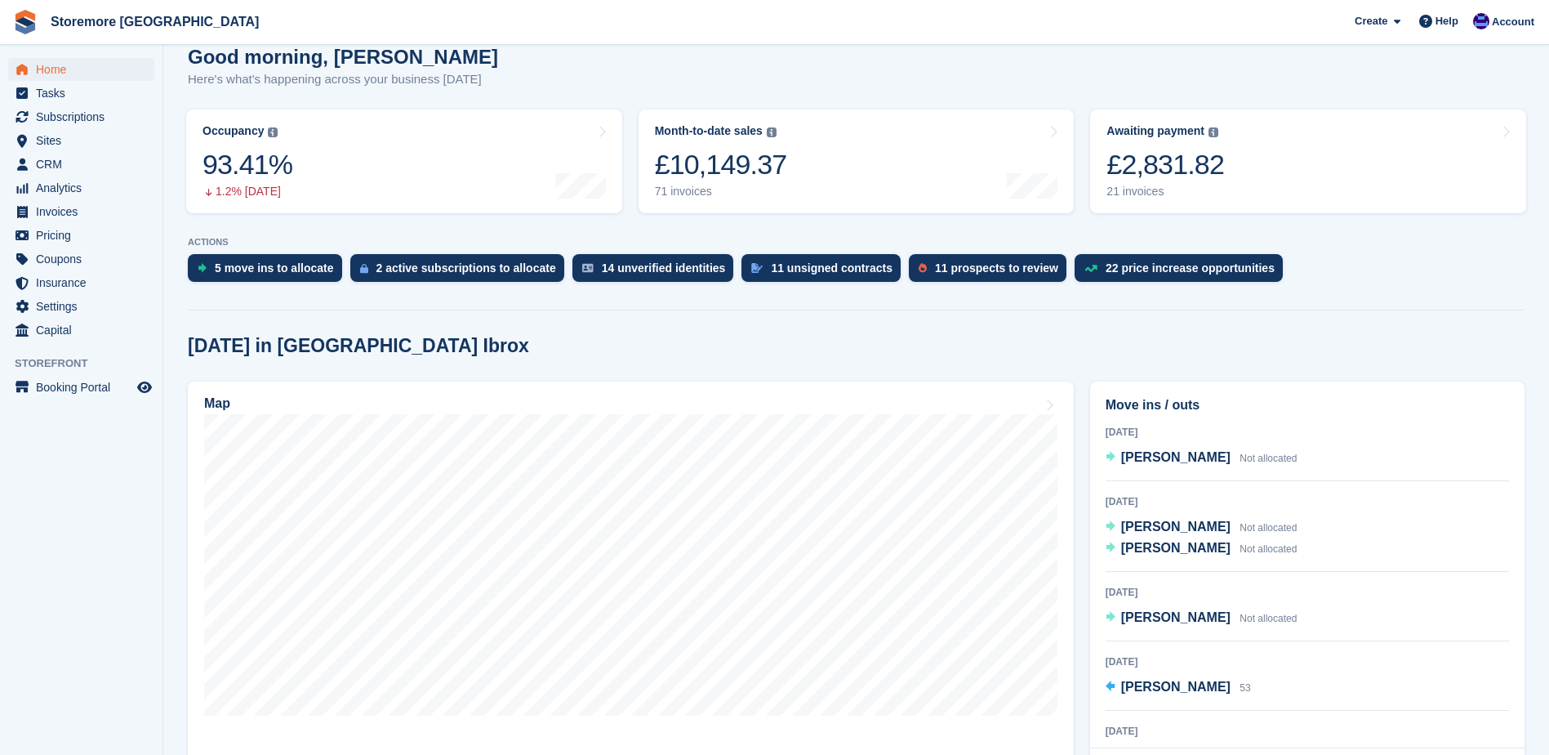
scroll to position [327, 0]
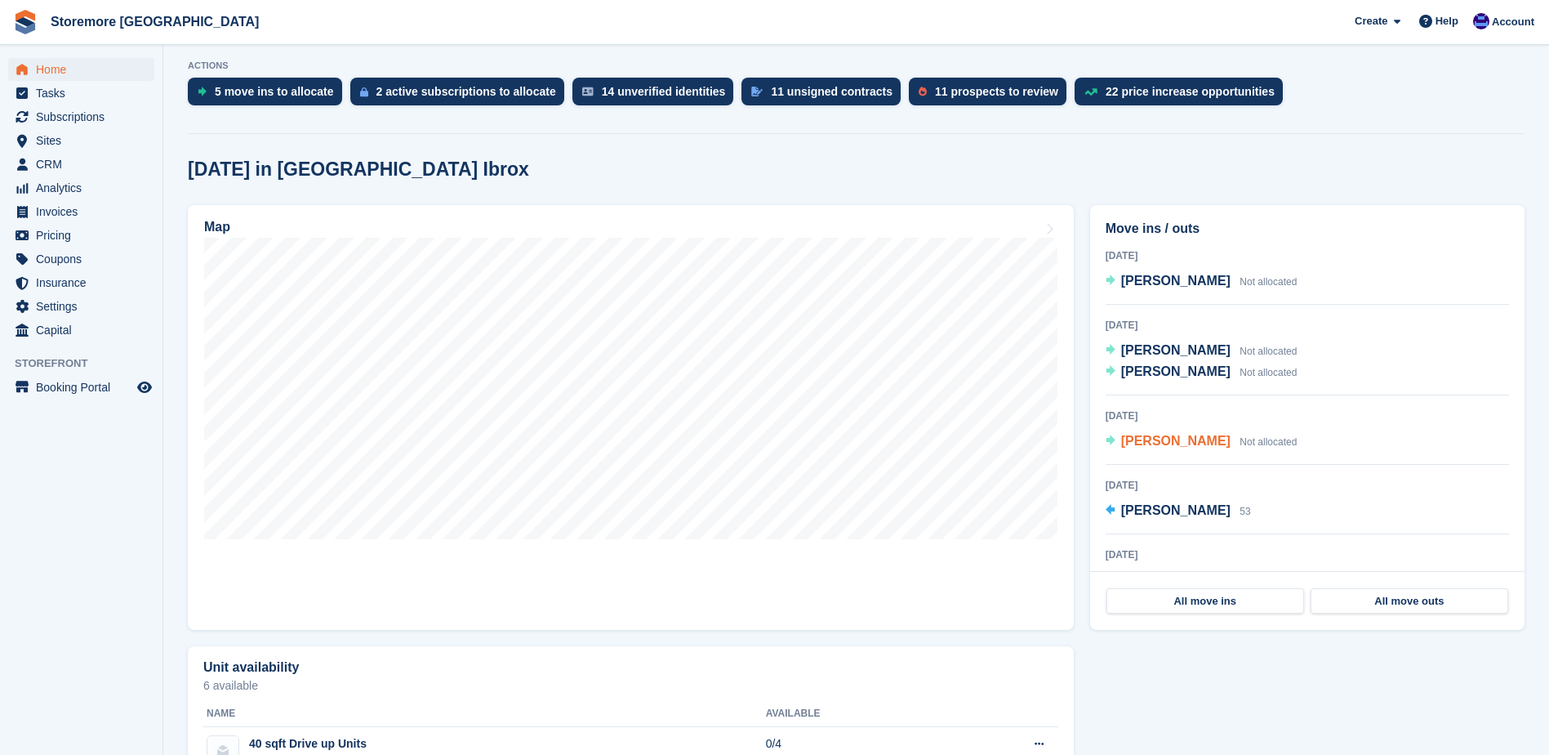
click at [1133, 440] on span "[PERSON_NAME]" at bounding box center [1175, 441] width 109 height 14
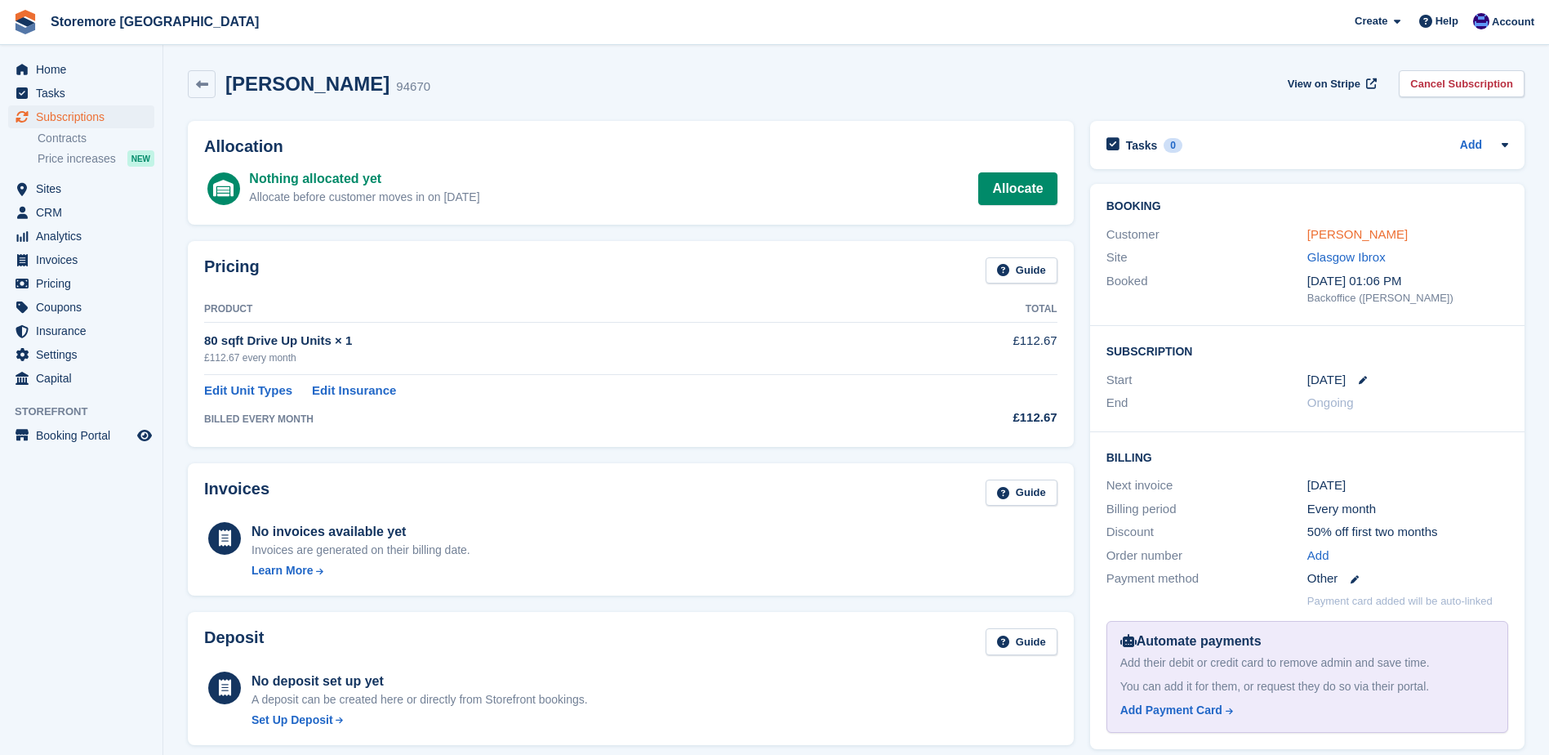
click at [1322, 235] on link "[PERSON_NAME]" at bounding box center [1358, 234] width 100 height 14
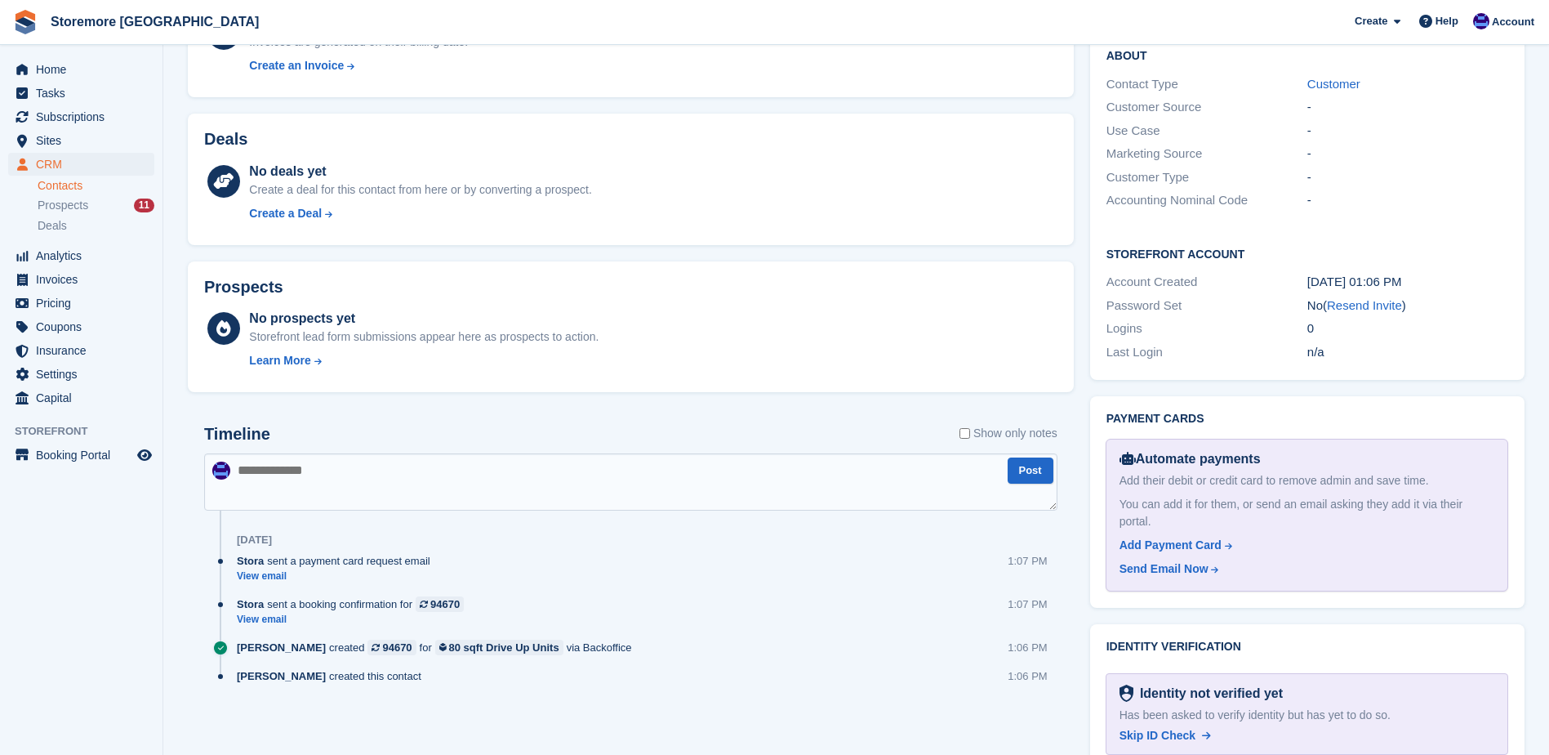
scroll to position [515, 0]
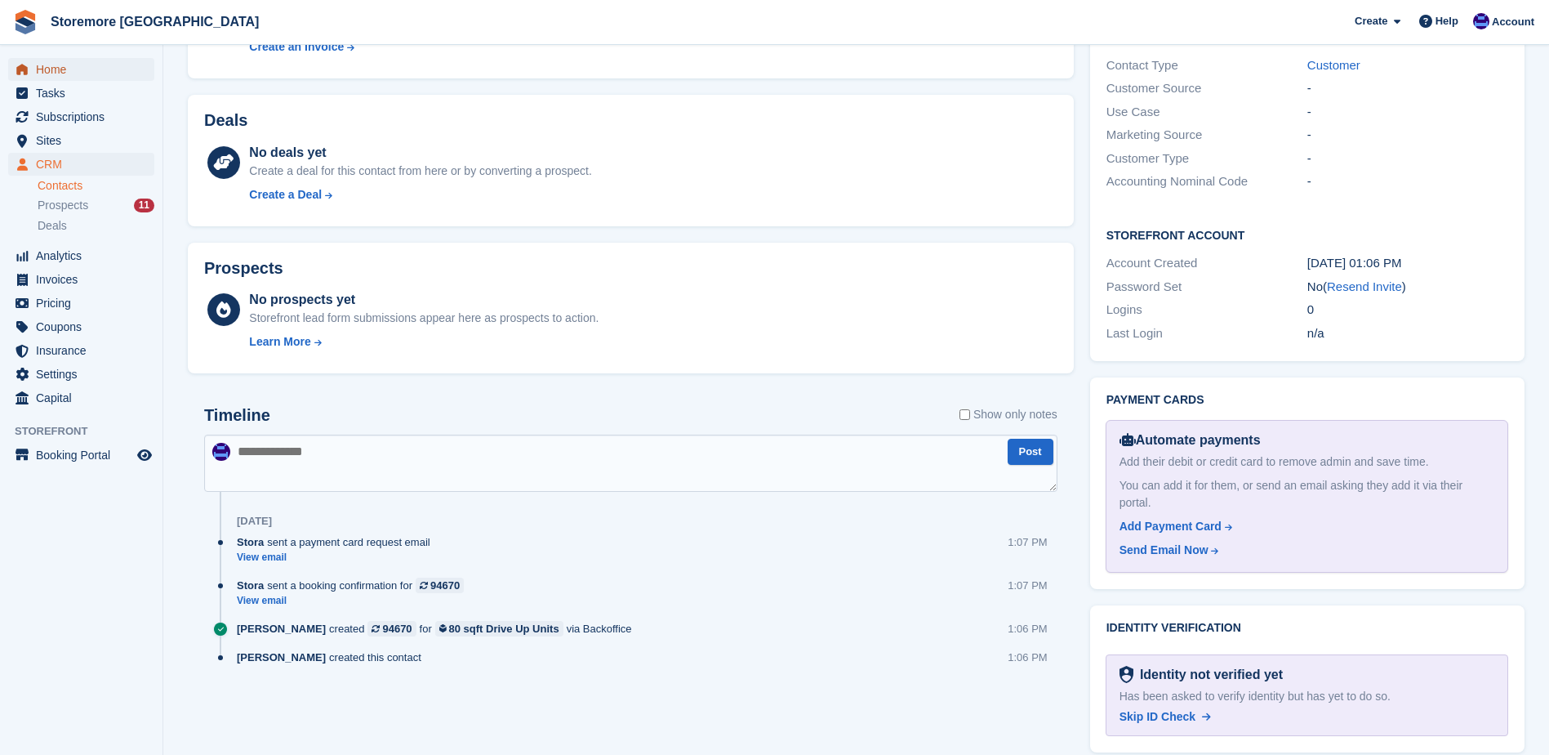
click at [138, 69] on link "Home" at bounding box center [81, 69] width 146 height 23
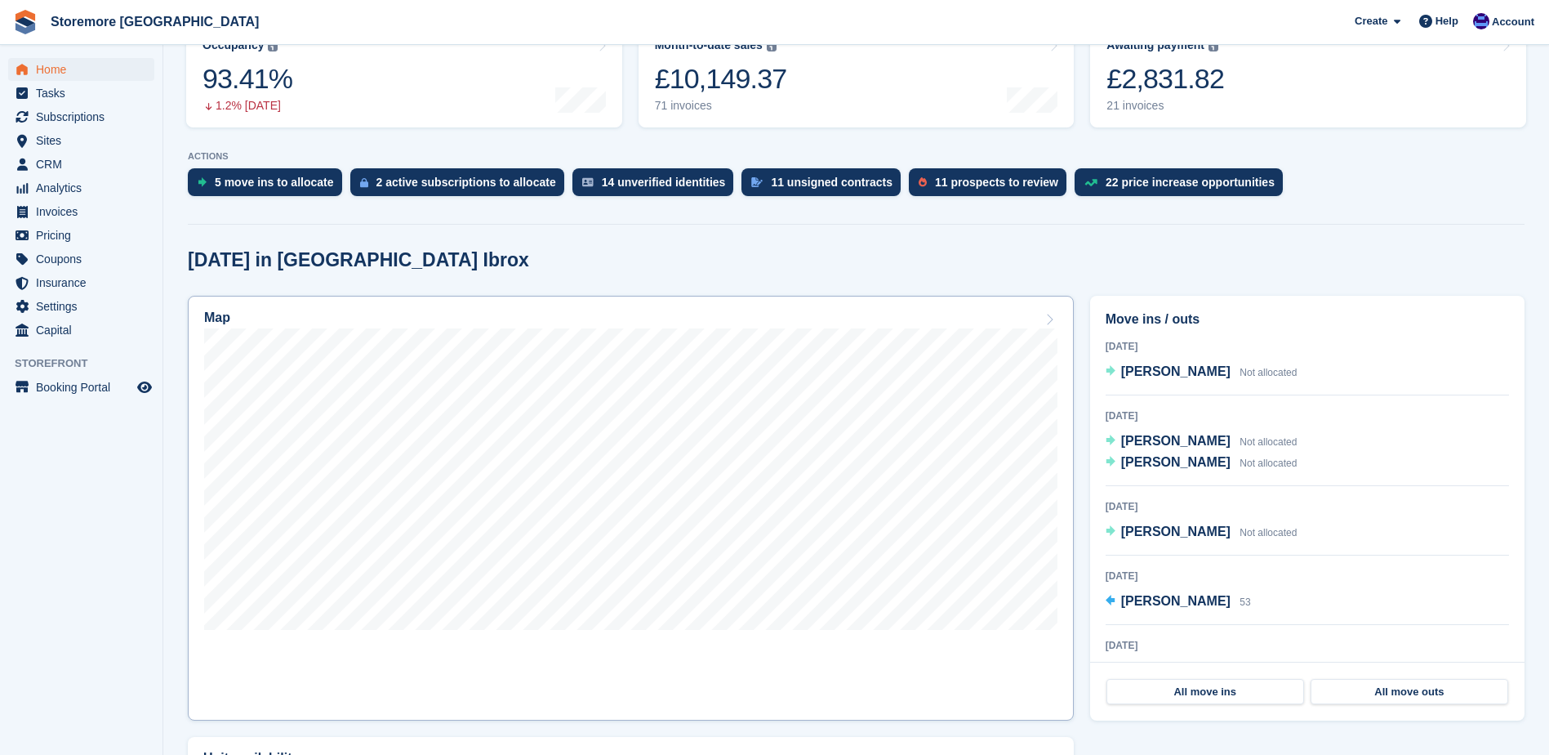
scroll to position [245, 0]
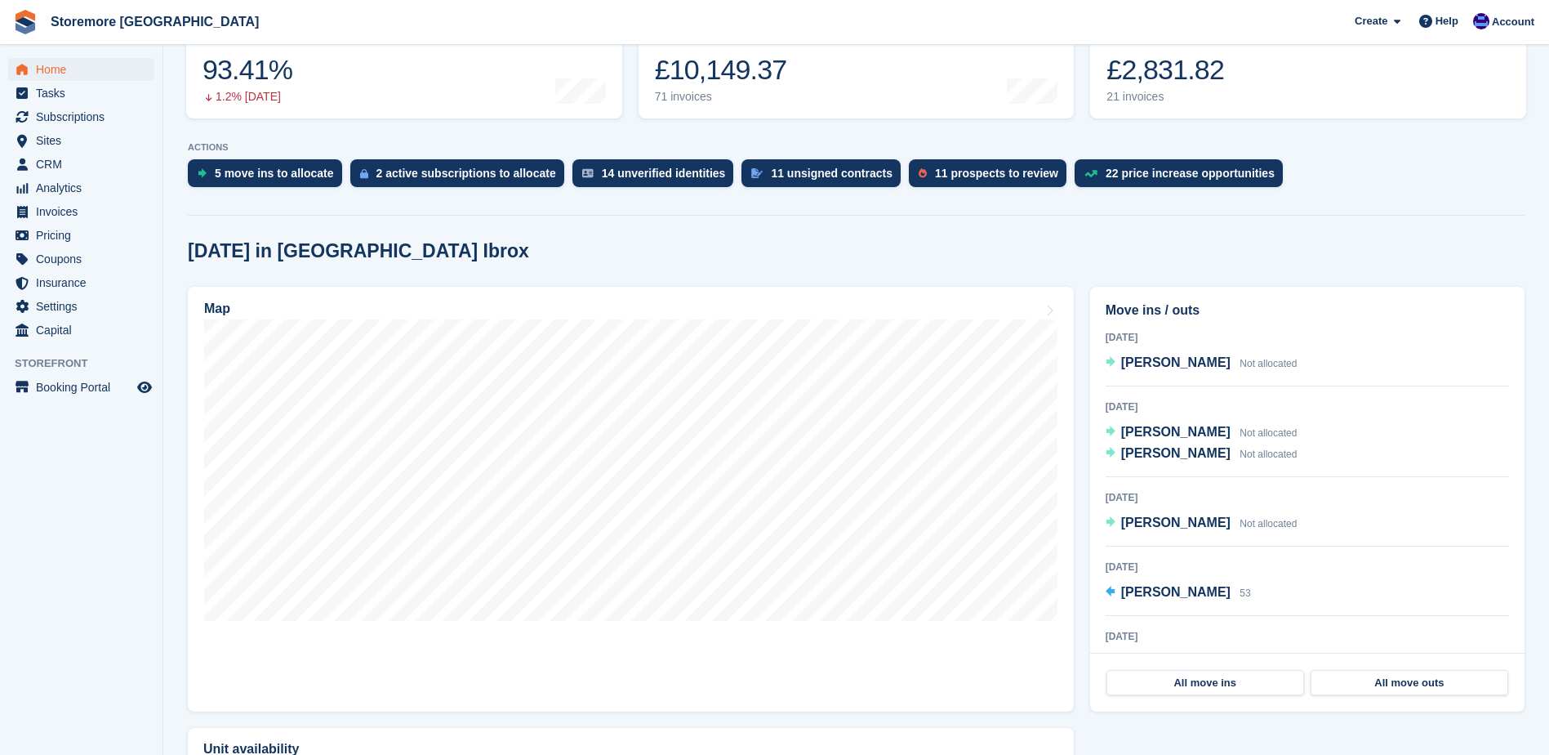
drag, startPoint x: 931, startPoint y: 763, endPoint x: 929, endPoint y: 774, distance: 11.5
click at [929, 510] on html "Storemore Glasgow Create Subscription Invoice Contact Deal Discount Page Help C…" at bounding box center [774, 132] width 1549 height 755
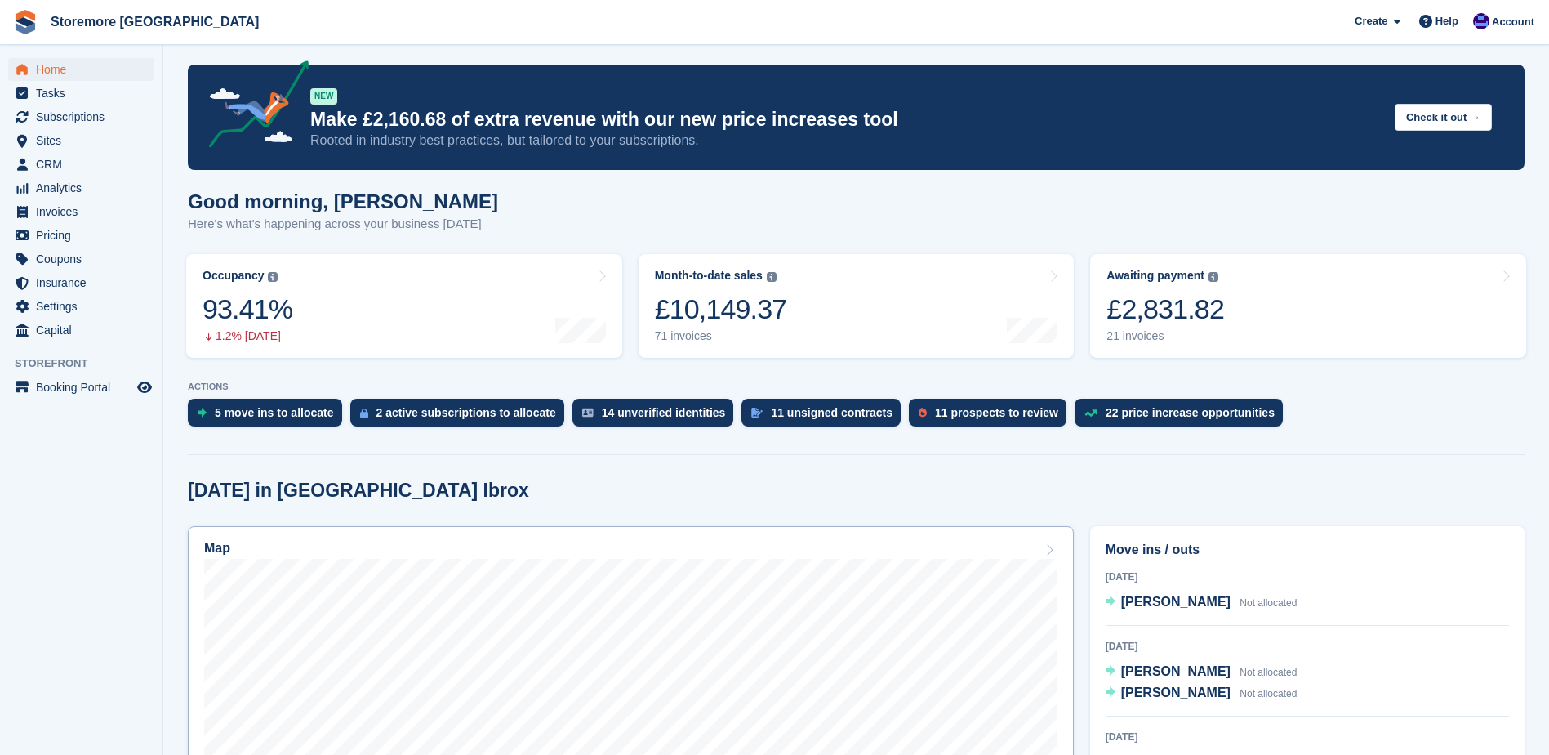
scroll to position [0, 0]
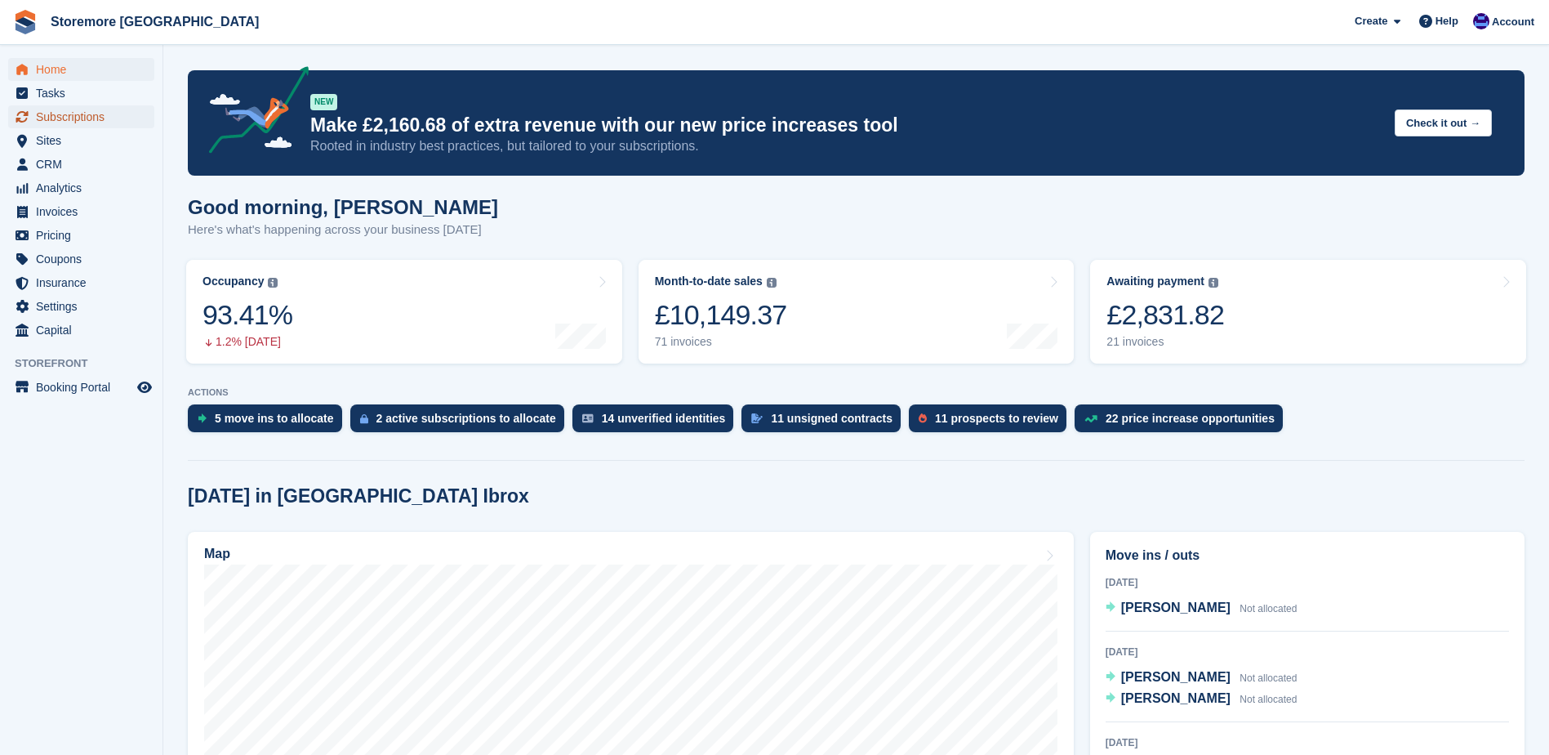
click at [96, 119] on span "Subscriptions" at bounding box center [85, 116] width 98 height 23
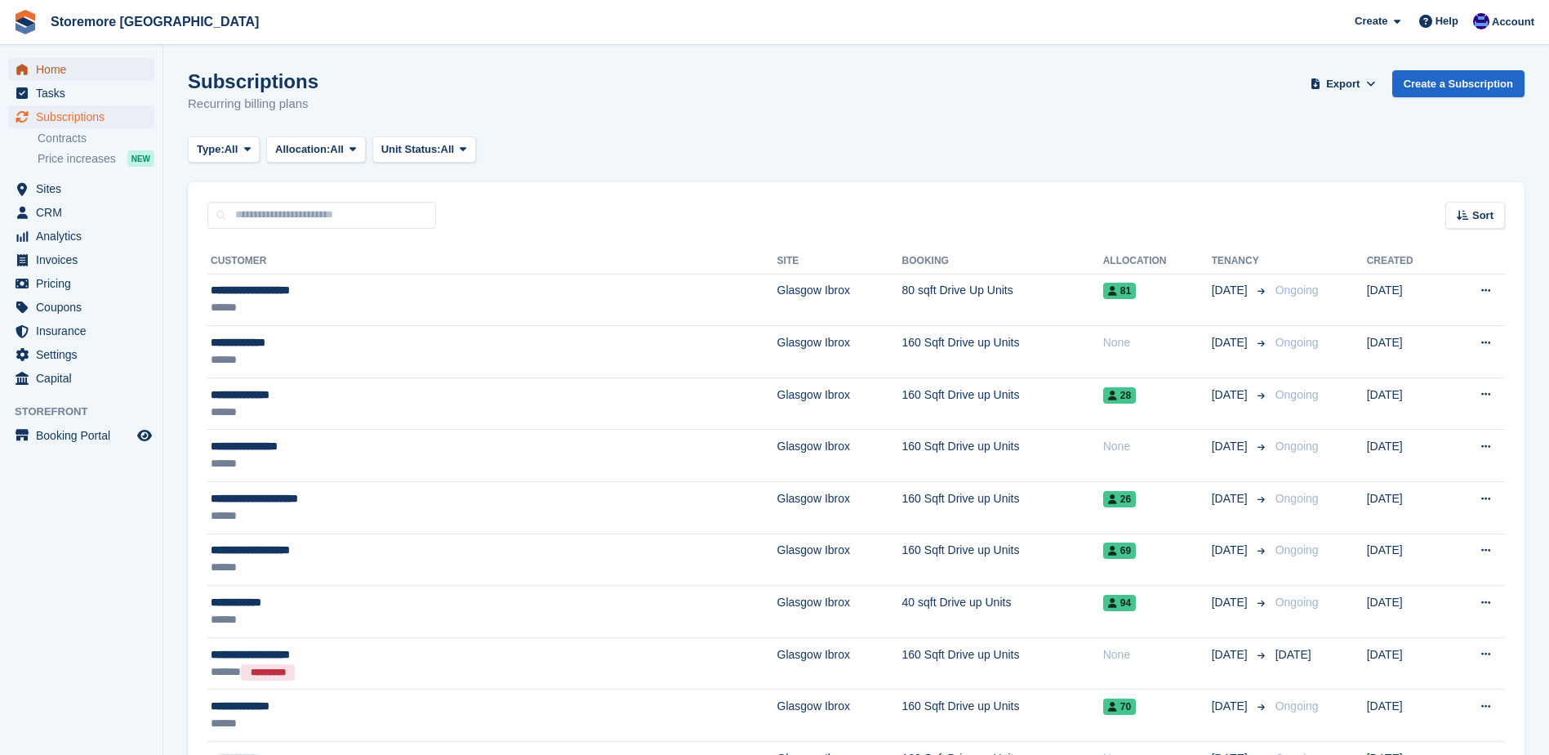
click at [103, 66] on span "Home" at bounding box center [85, 69] width 98 height 23
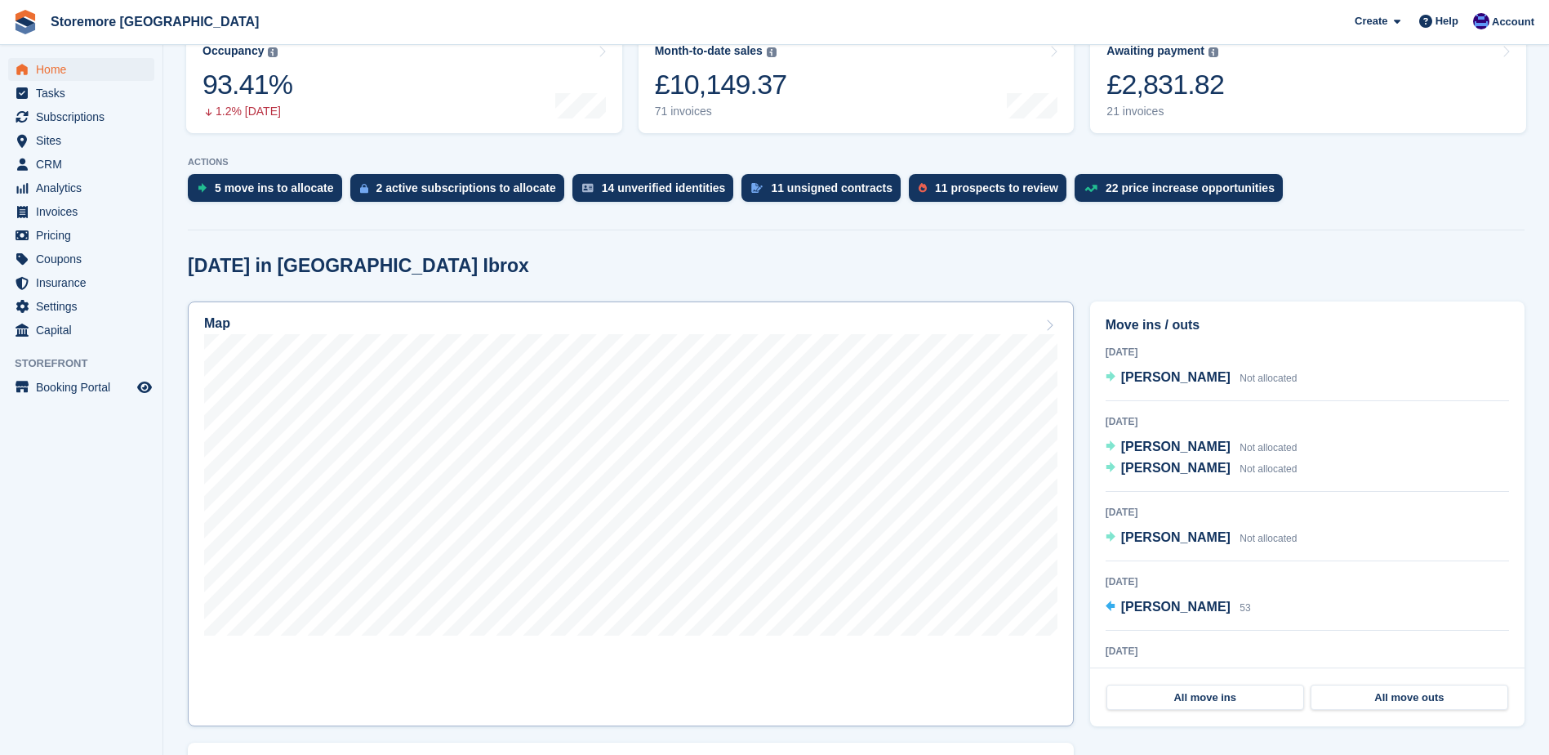
scroll to position [245, 0]
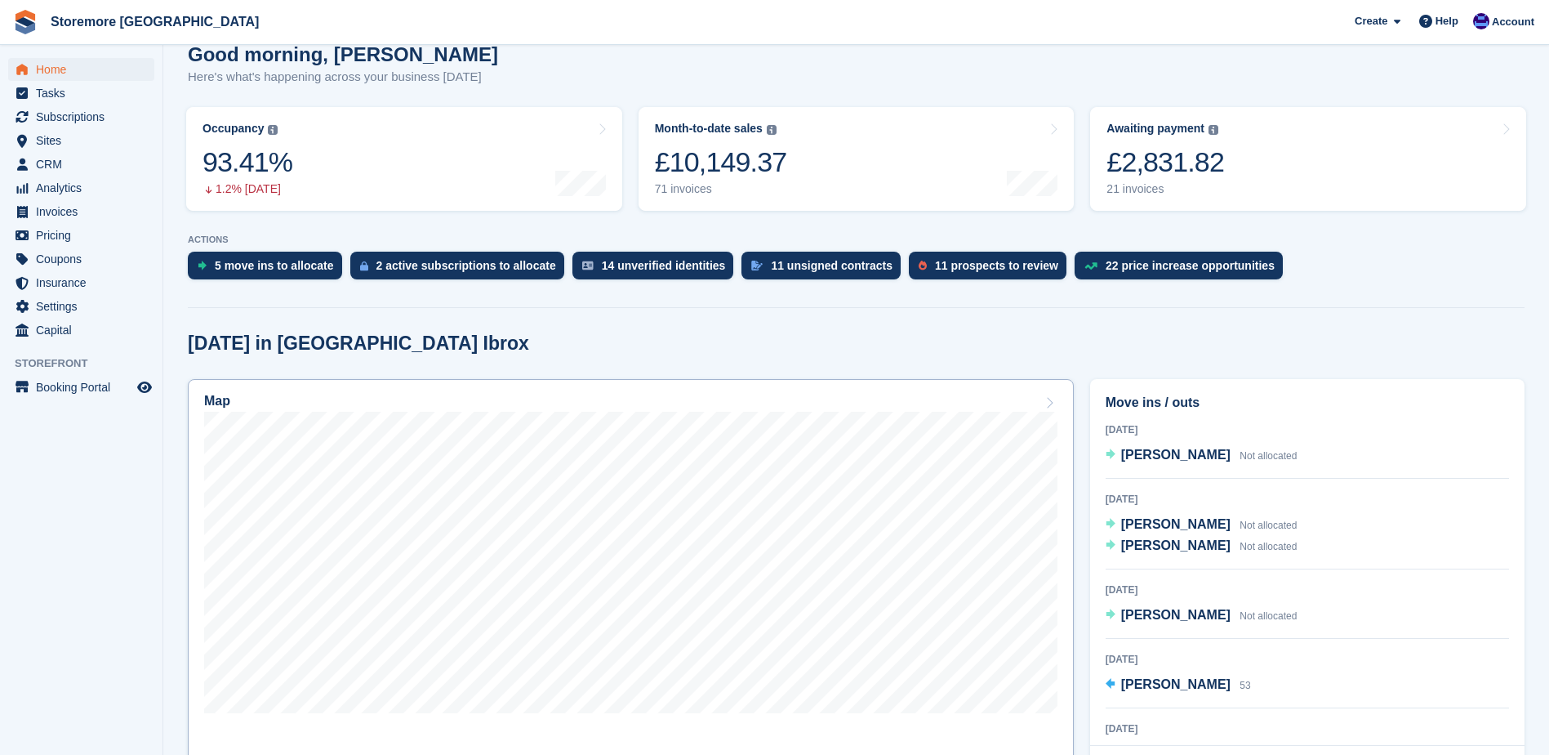
scroll to position [245, 0]
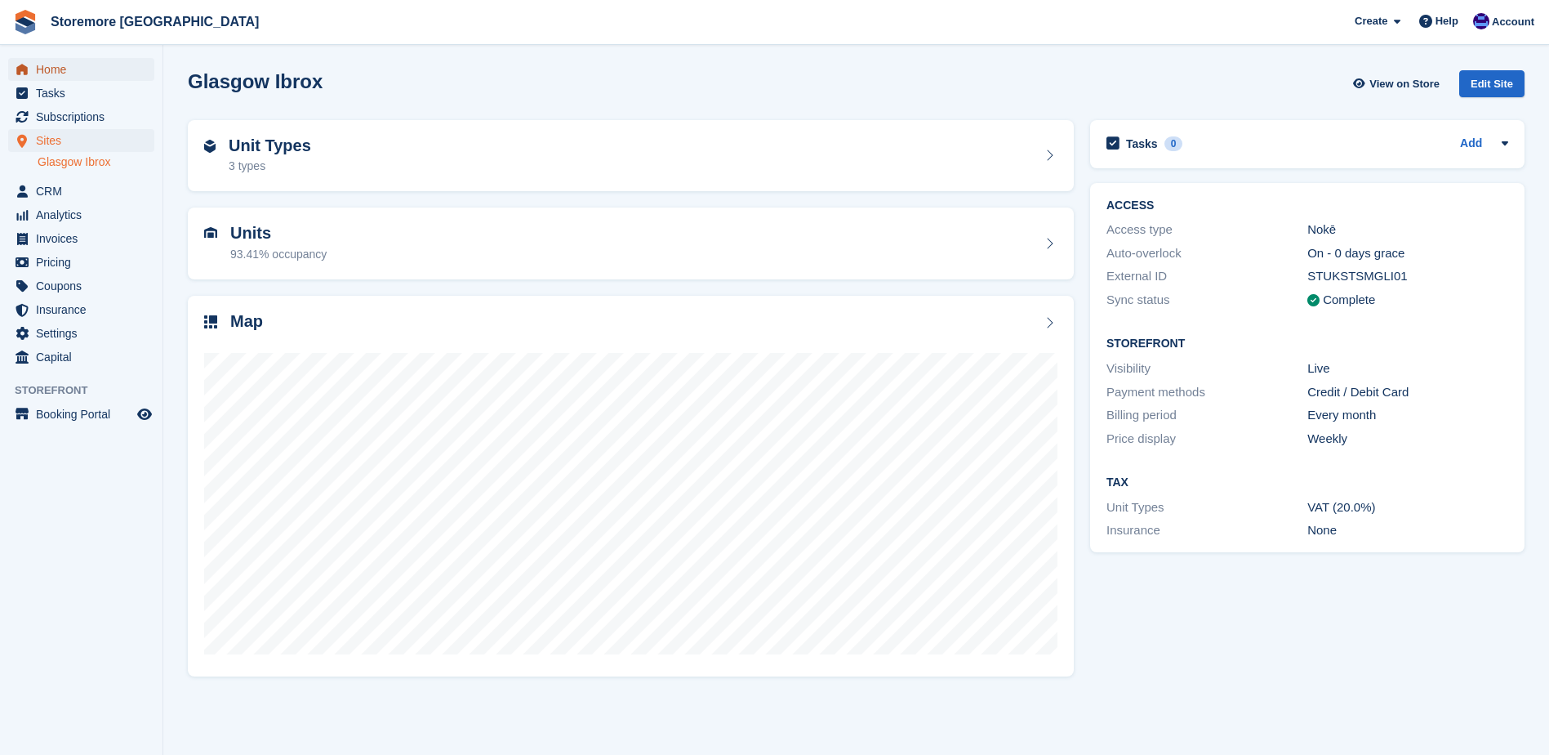
click at [109, 66] on span "Home" at bounding box center [85, 69] width 98 height 23
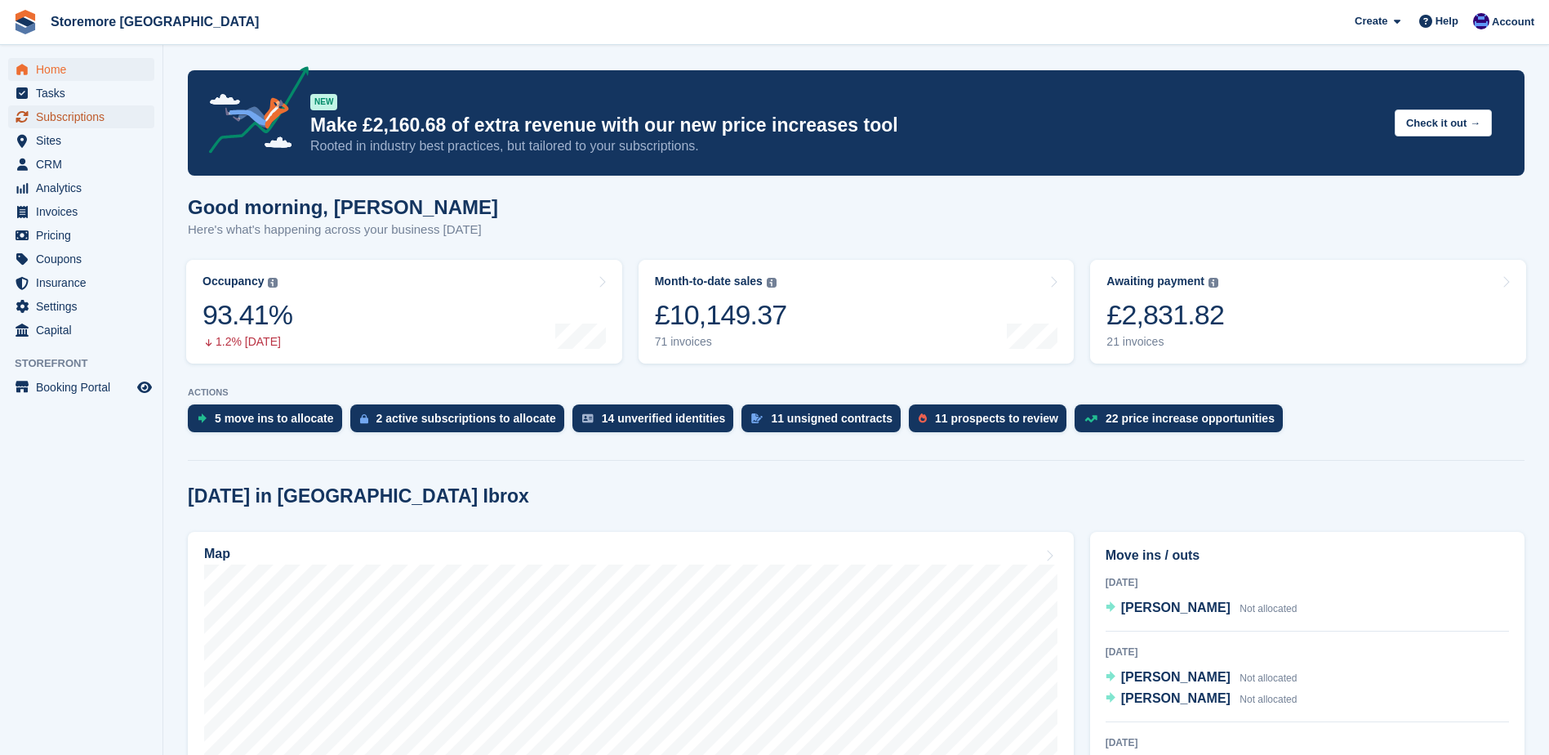
click at [102, 120] on span "Subscriptions" at bounding box center [85, 116] width 98 height 23
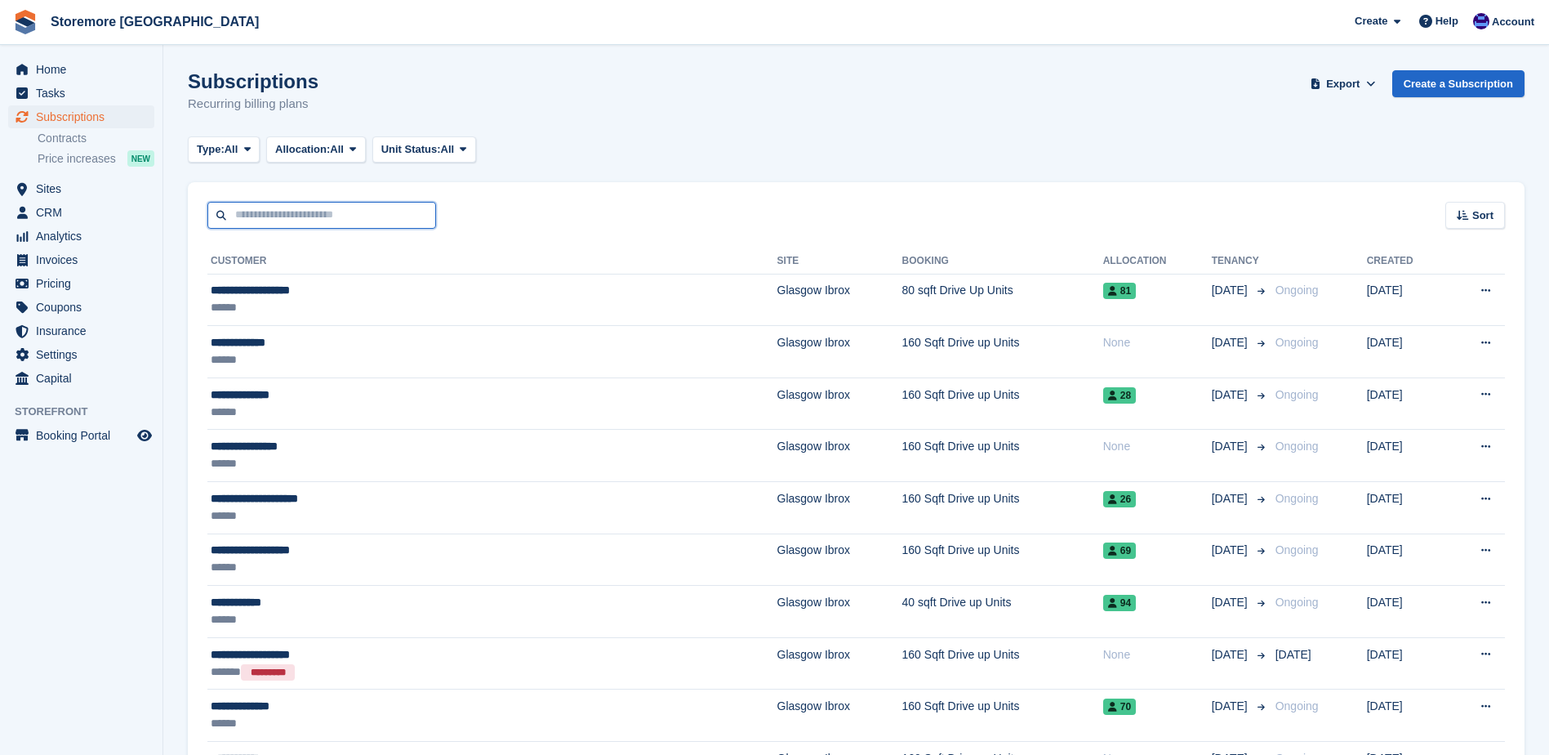
click at [297, 227] on input "text" at bounding box center [321, 215] width 229 height 27
type input "*****"
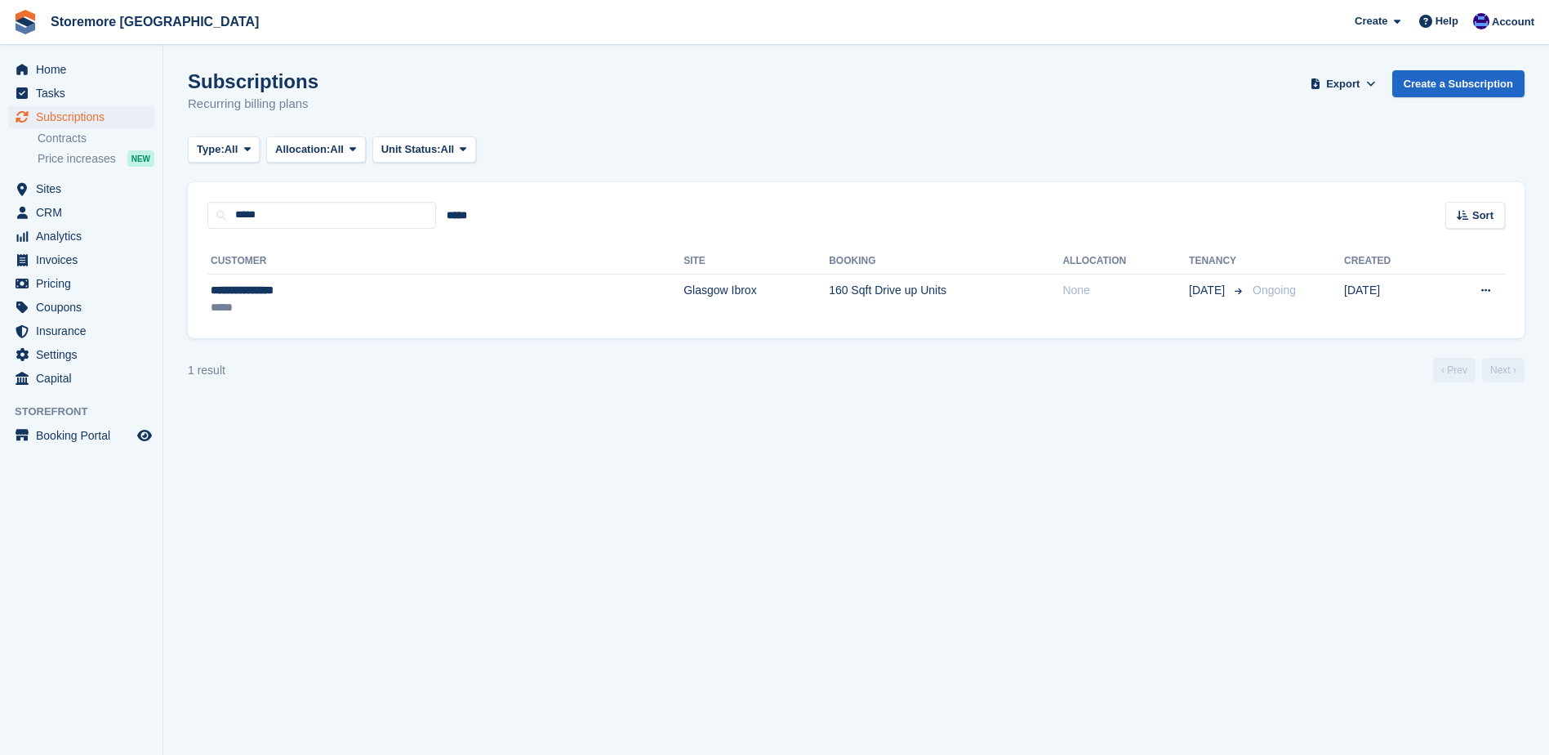
click at [320, 327] on div "**********" at bounding box center [856, 284] width 1337 height 110
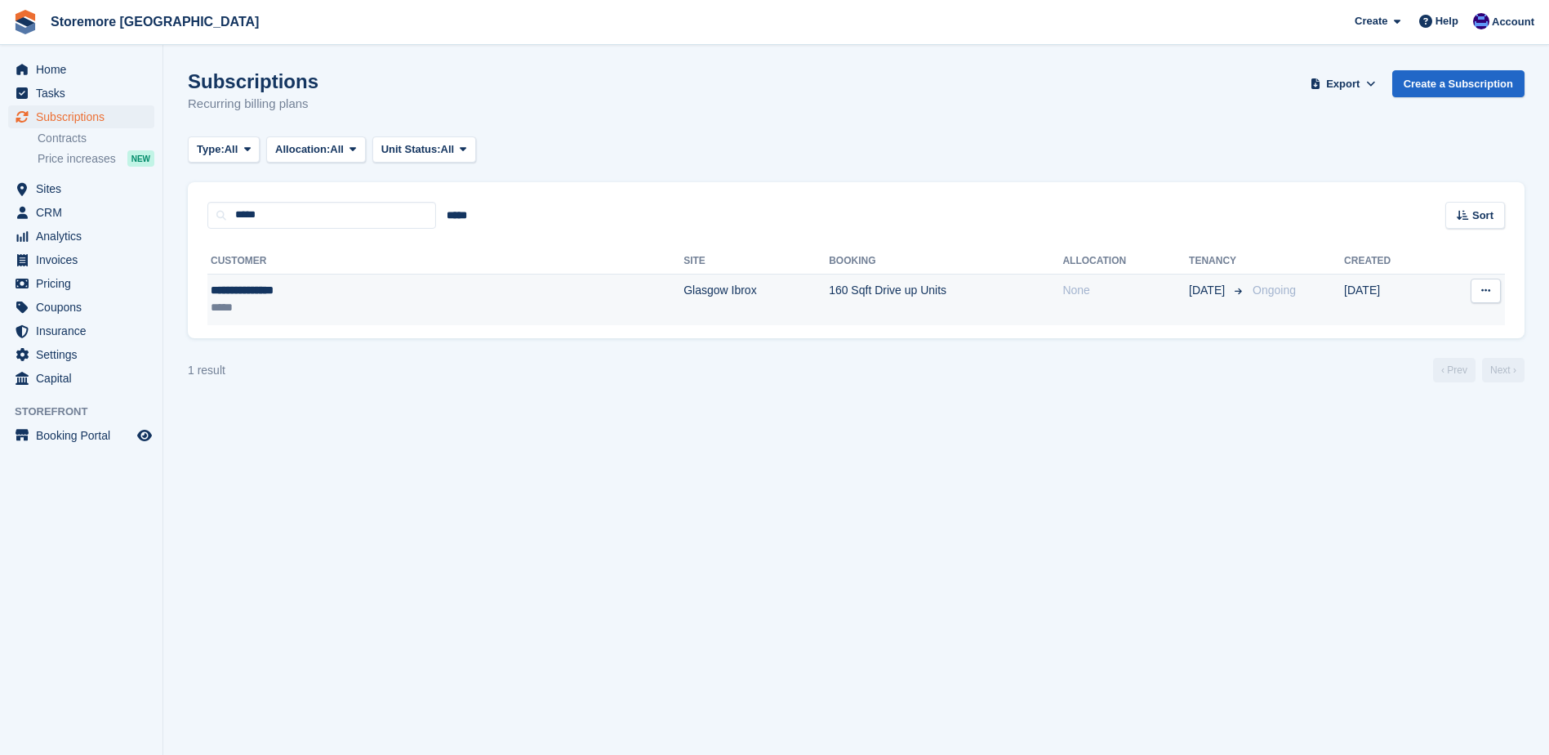
click at [320, 291] on div "**********" at bounding box center [329, 290] width 236 height 17
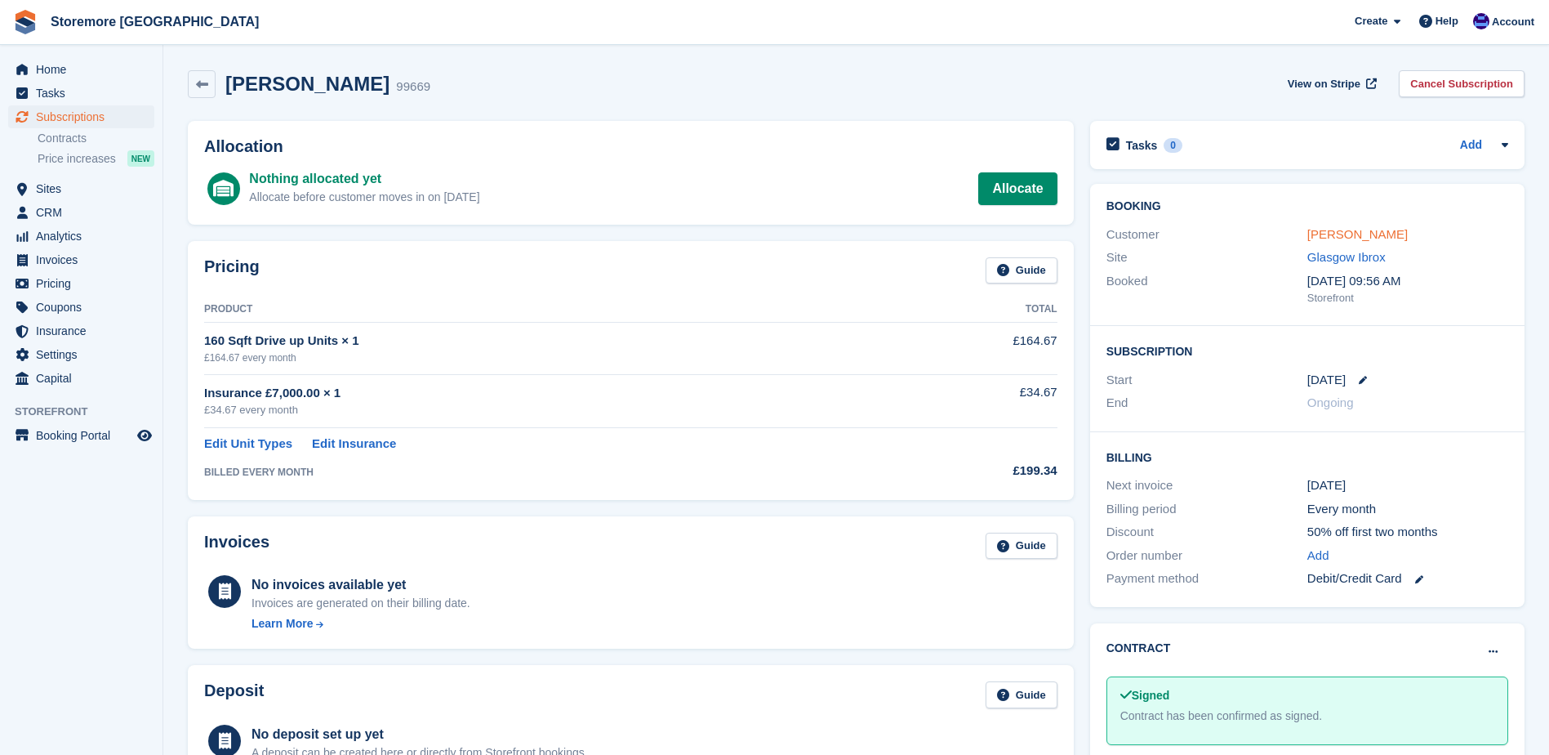
click at [1354, 232] on link "[PERSON_NAME]" at bounding box center [1358, 234] width 100 height 14
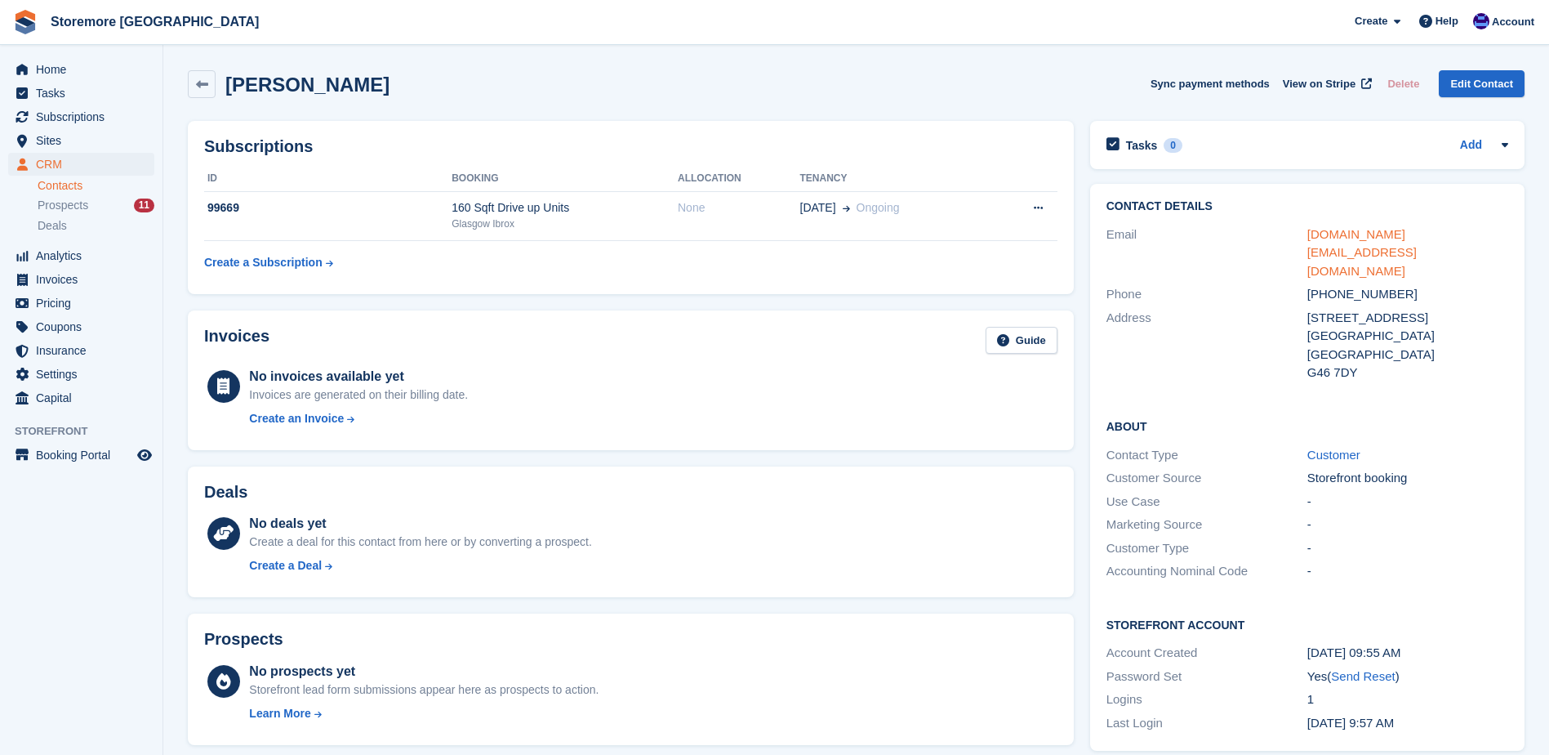
click at [1361, 234] on link "[DOMAIN_NAME][EMAIL_ADDRESS][DOMAIN_NAME]" at bounding box center [1362, 252] width 109 height 51
click at [470, 210] on div "160 Sqft Drive up Units" at bounding box center [565, 207] width 226 height 17
